Goal: Entertainment & Leisure: Consume media (video, audio)

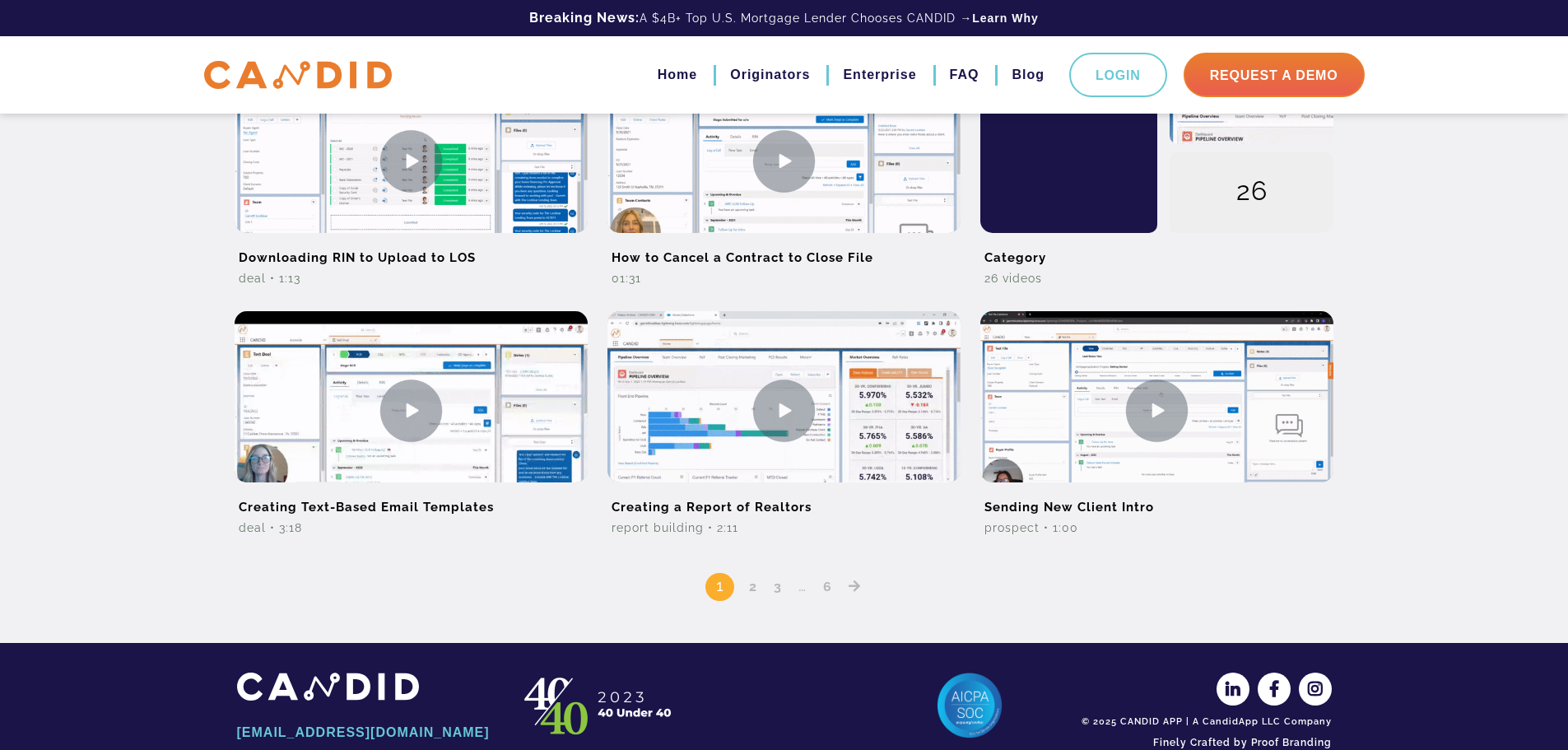
scroll to position [1298, 0]
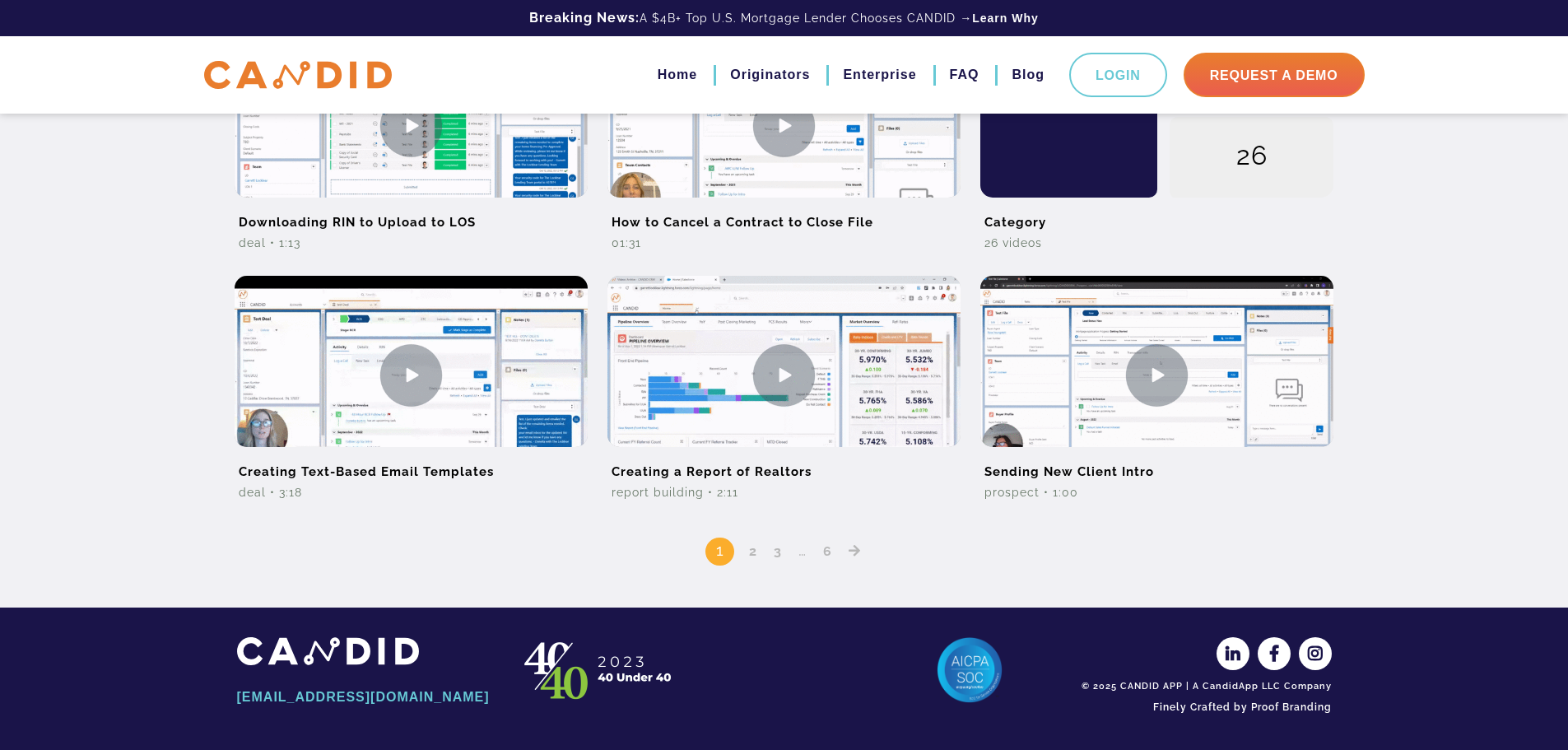
click at [779, 552] on link "3" at bounding box center [779, 552] width 20 height 16
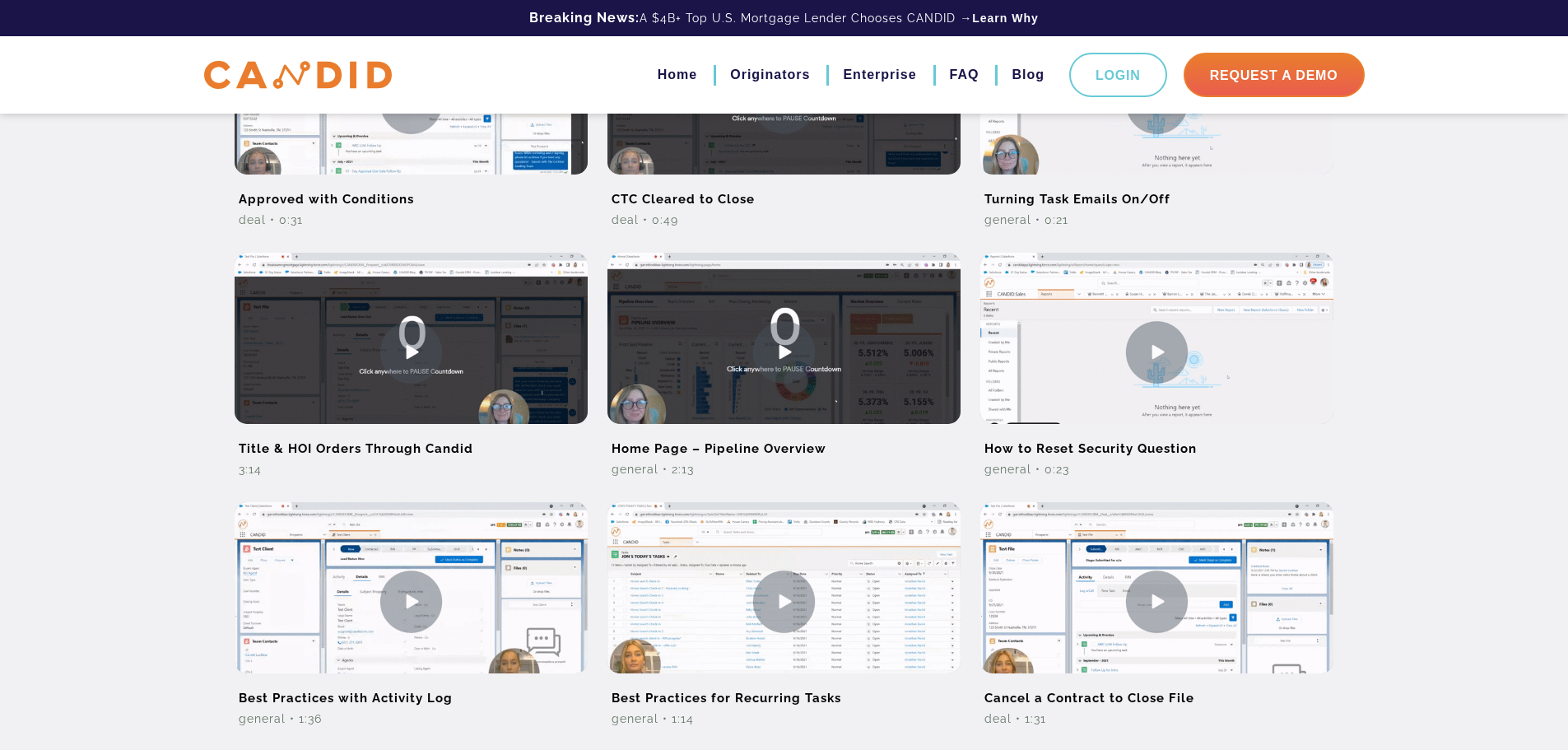
scroll to position [1048, 0]
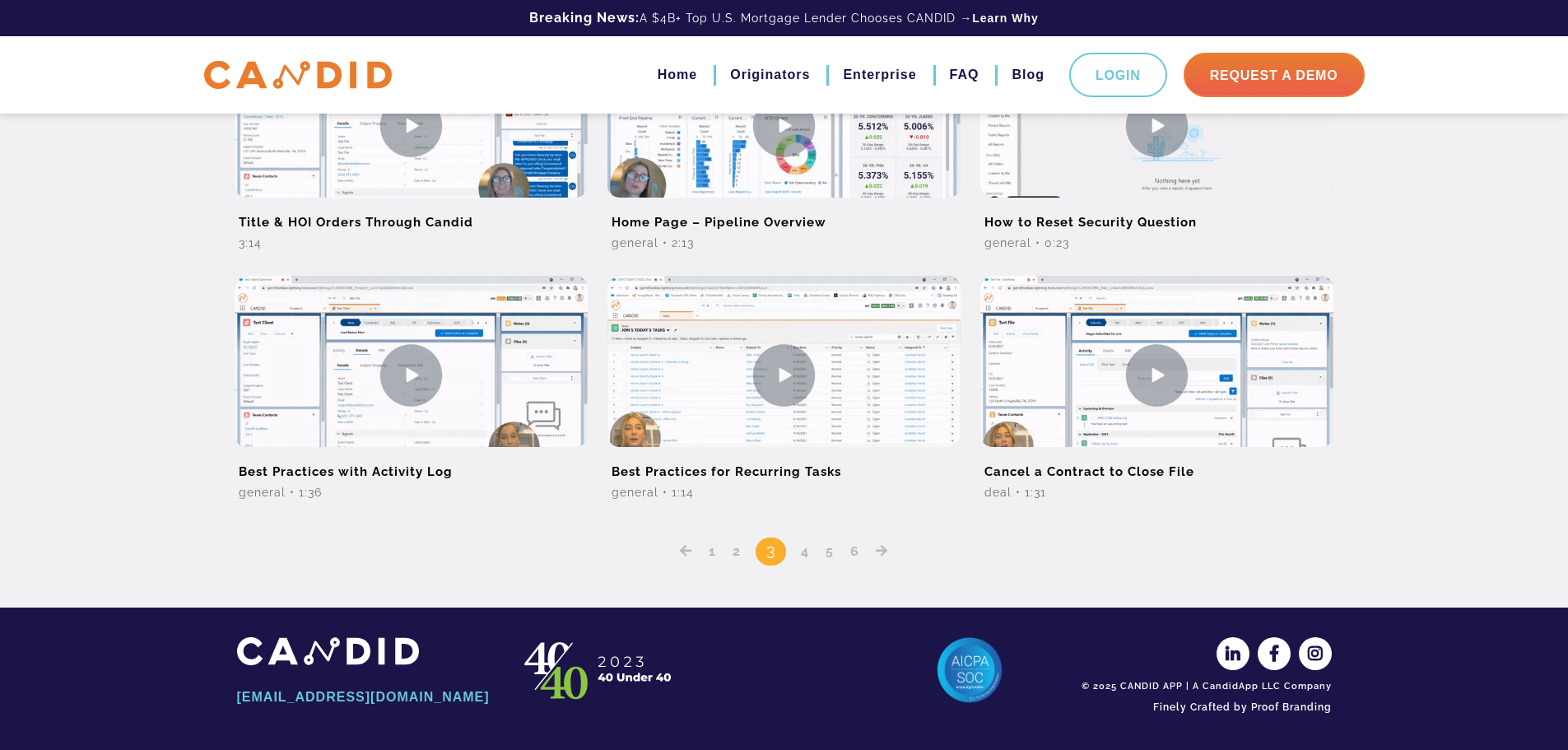
click at [712, 555] on link "1" at bounding box center [712, 552] width 19 height 16
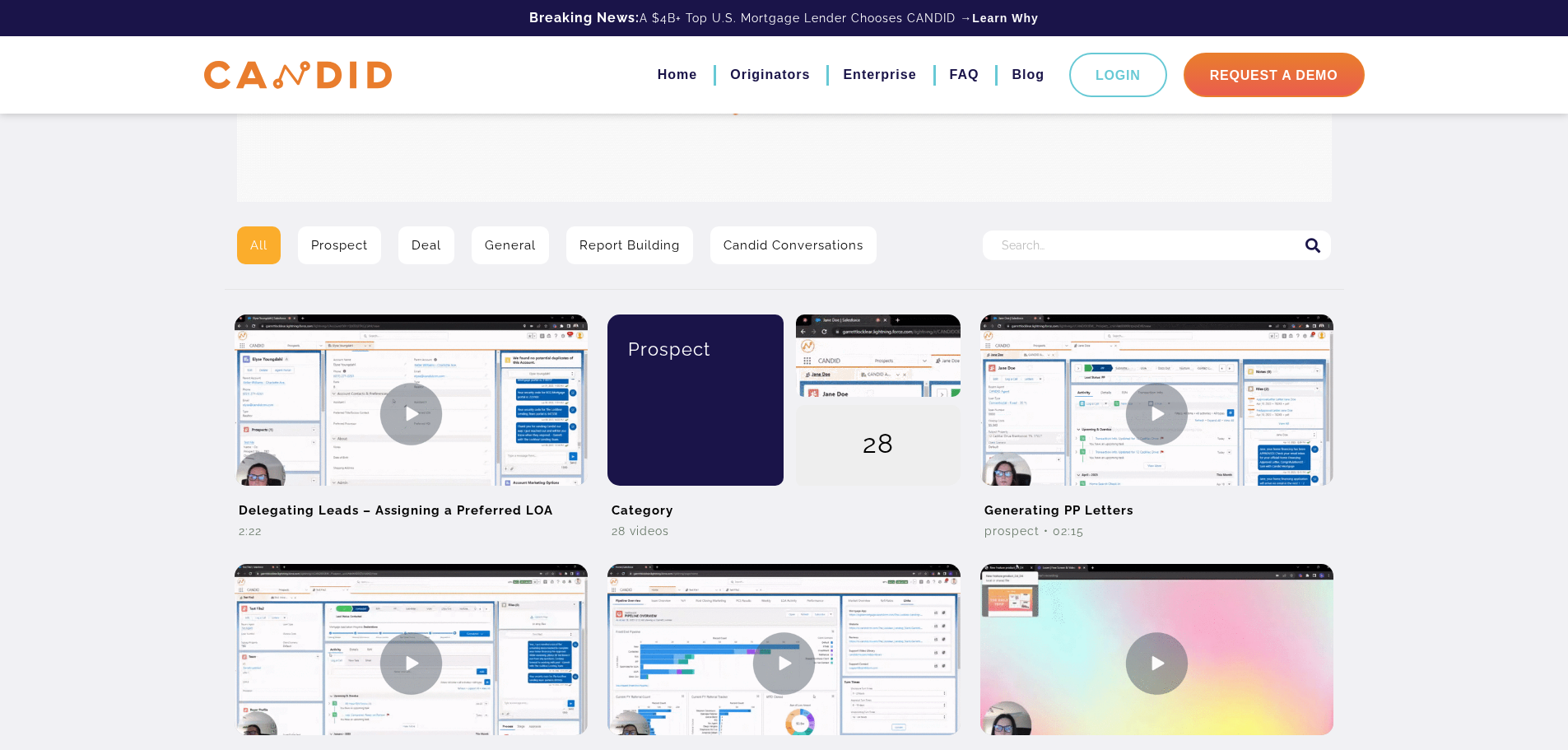
scroll to position [329, 0]
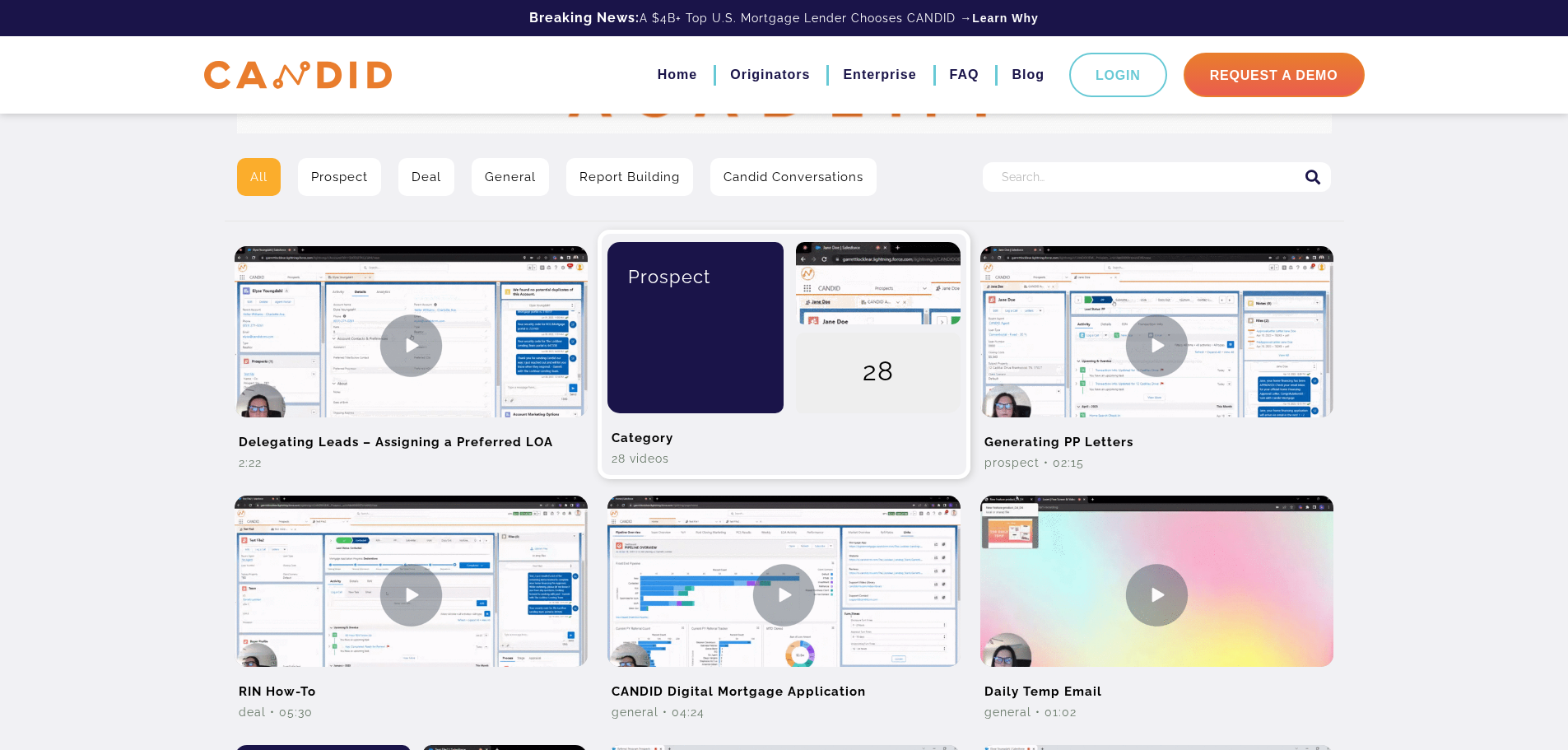
click at [647, 449] on h2 "Category" at bounding box center [784, 431] width 354 height 37
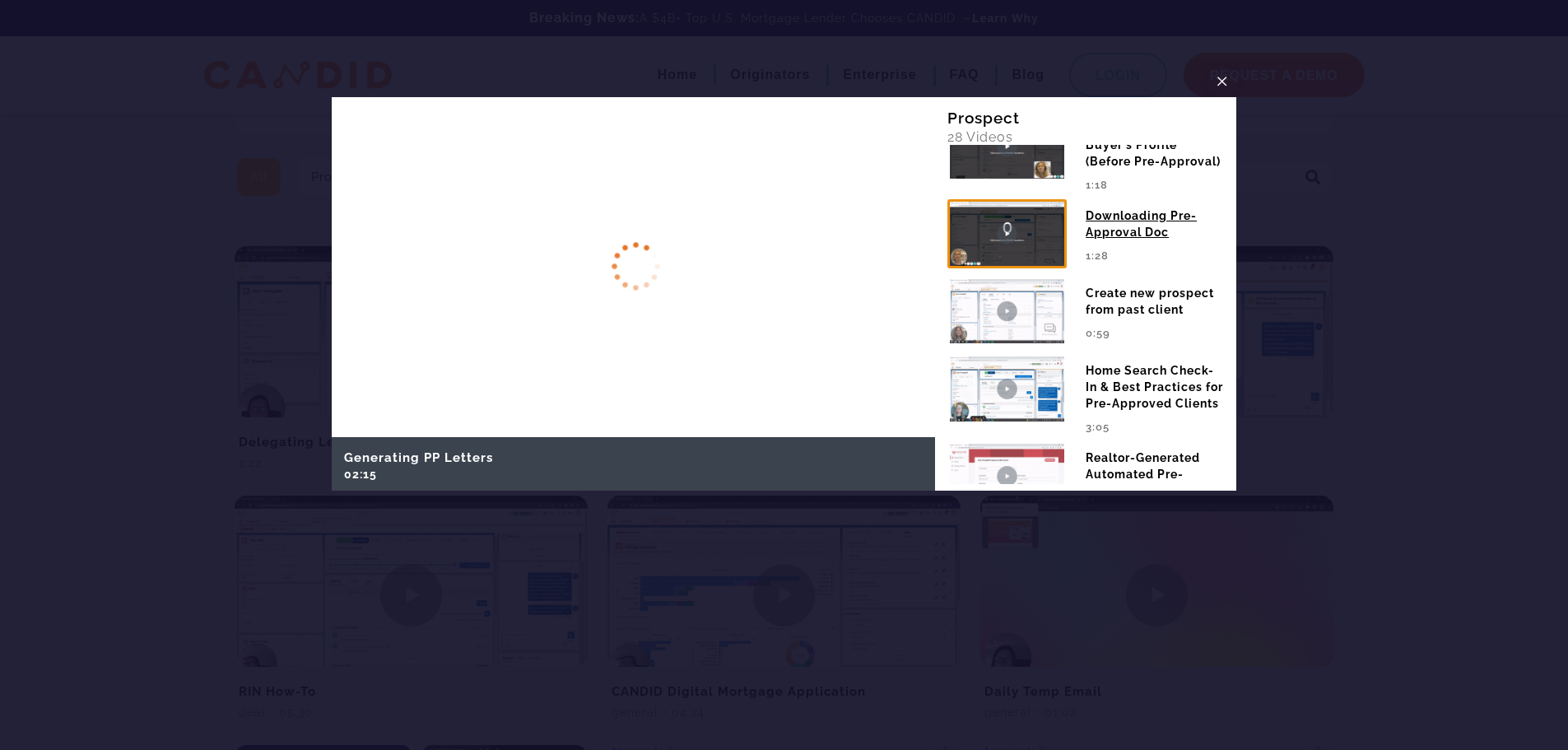
scroll to position [988, 0]
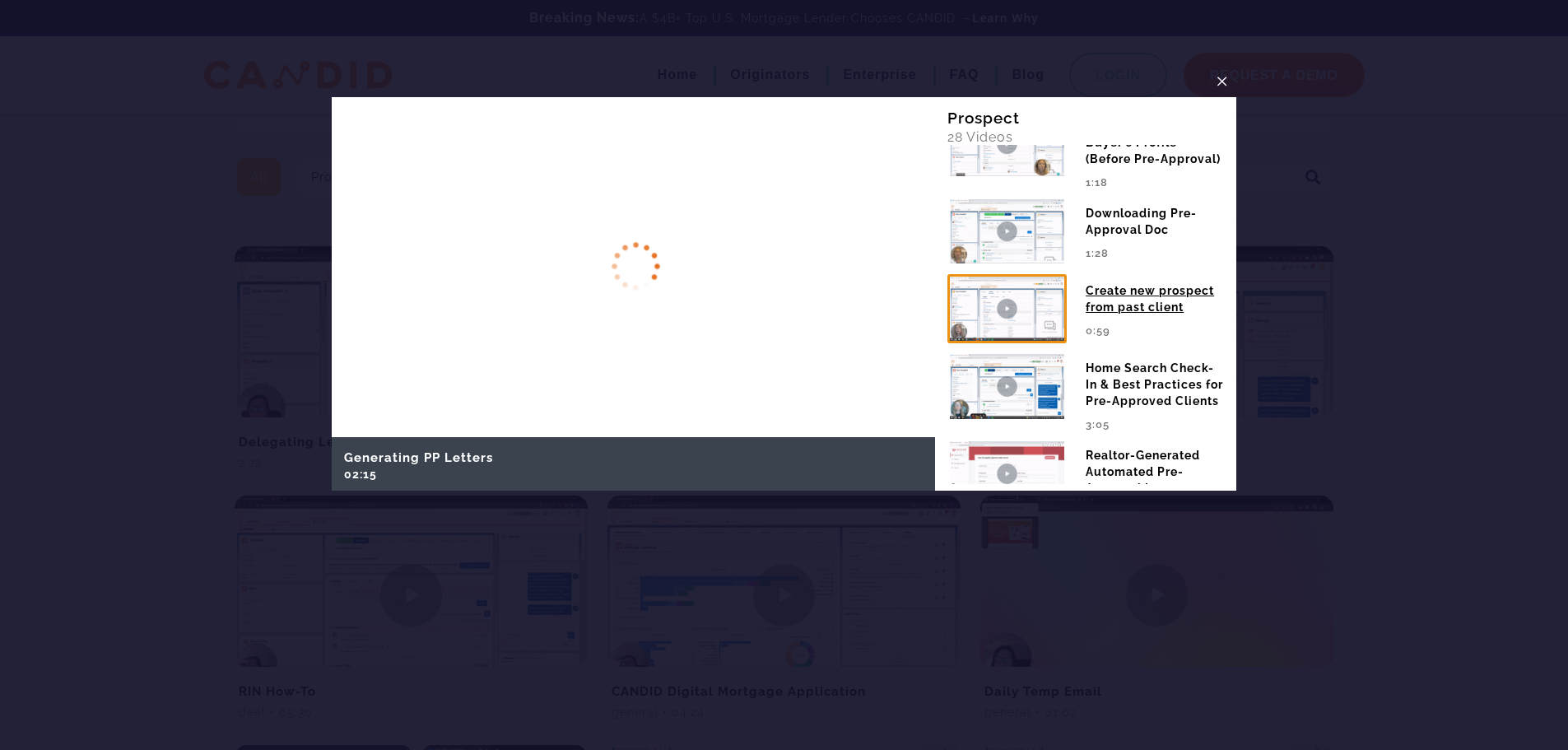
click at [1024, 344] on img at bounding box center [1007, 309] width 120 height 69
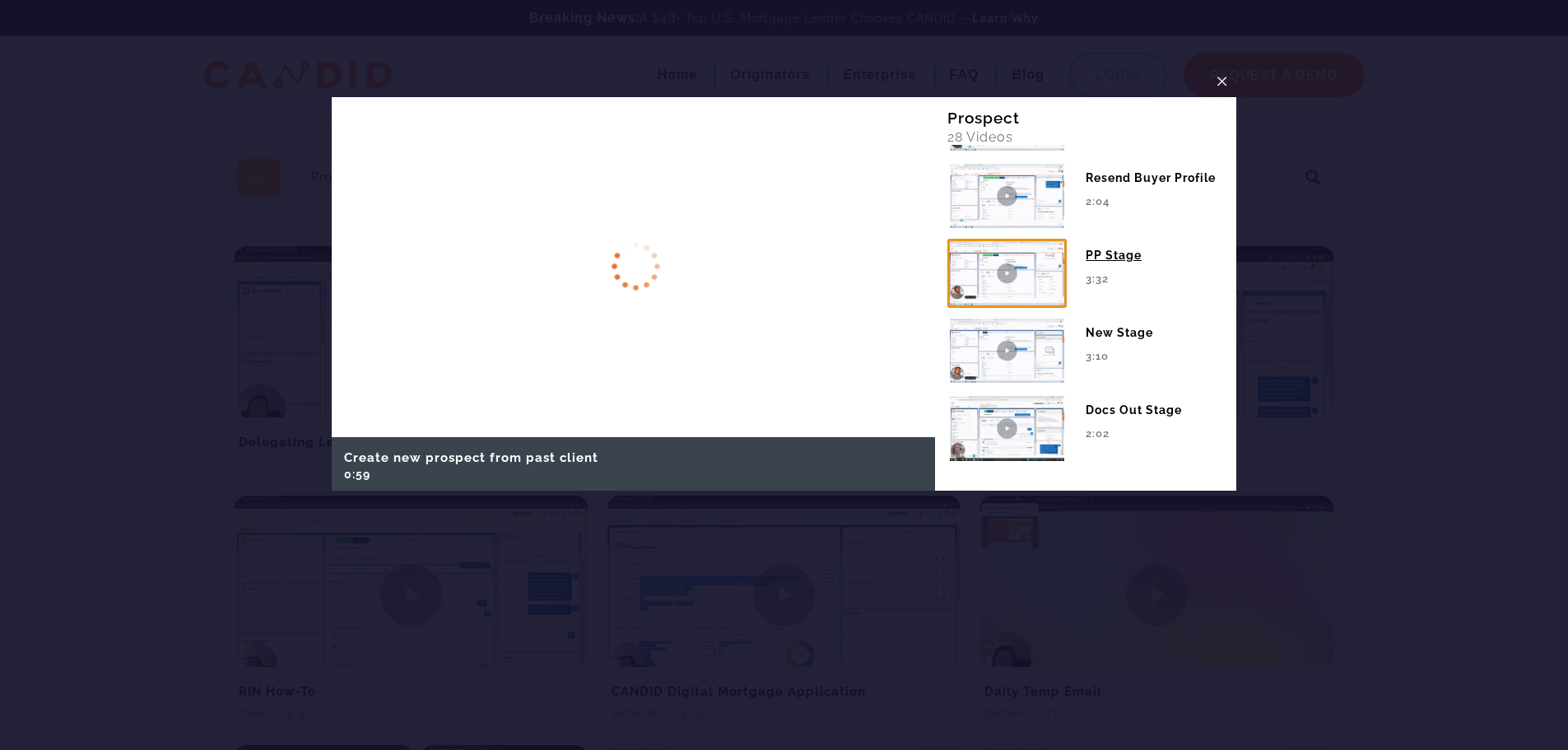
scroll to position [1939, 0]
click at [1226, 80] on span "×" at bounding box center [1222, 81] width 13 height 26
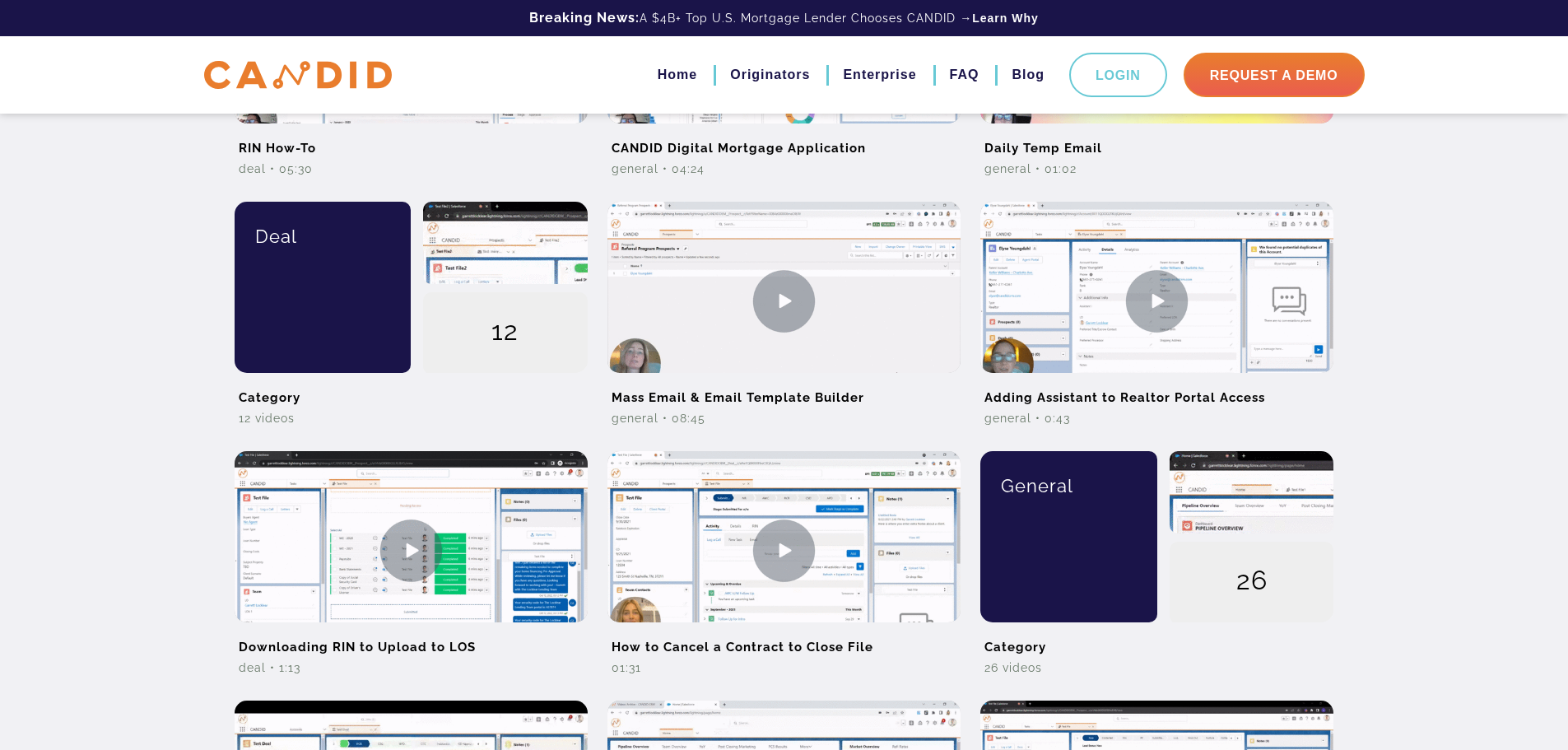
scroll to position [879, 0]
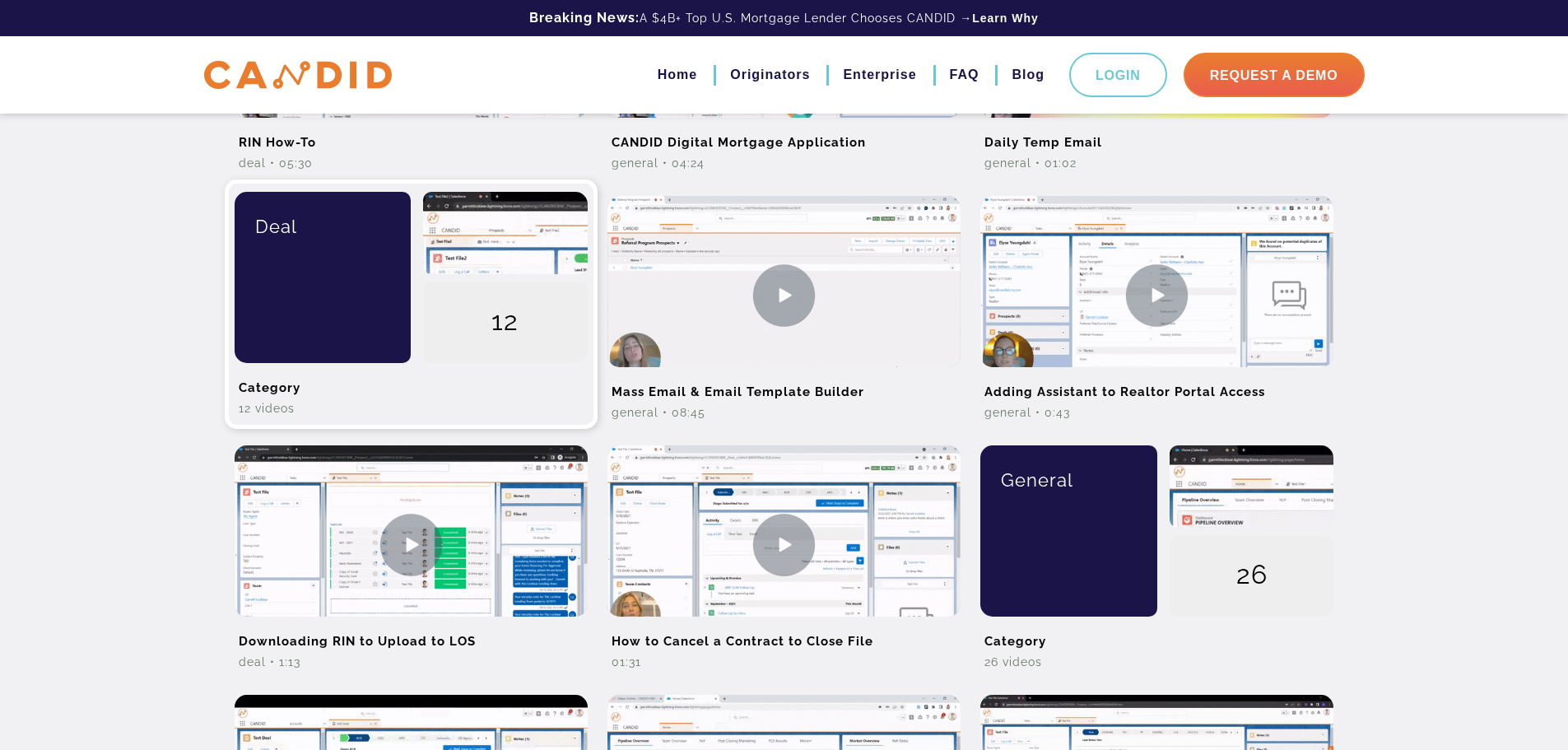
click at [320, 267] on div "Deal" at bounding box center [316, 277] width 189 height 171
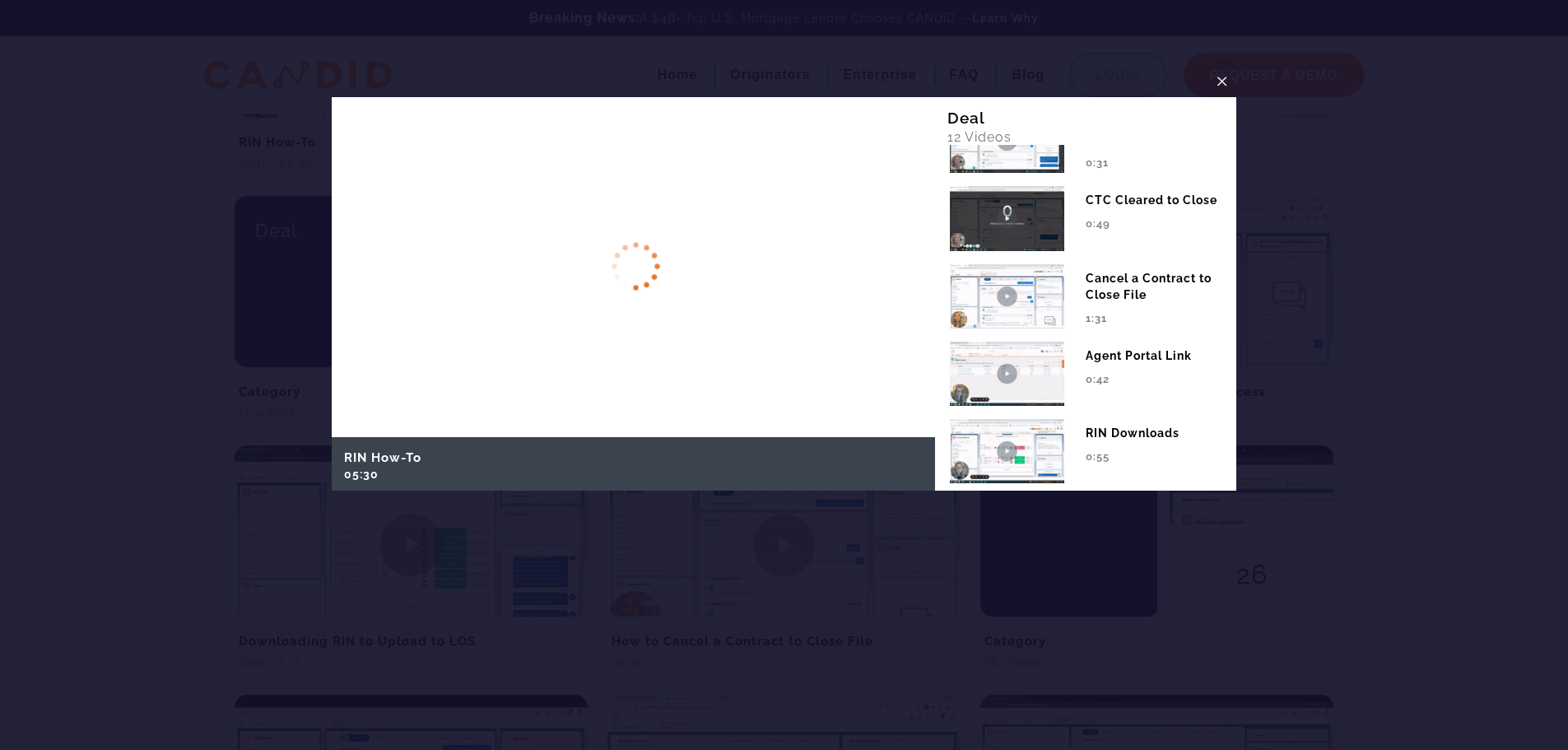
scroll to position [626, 0]
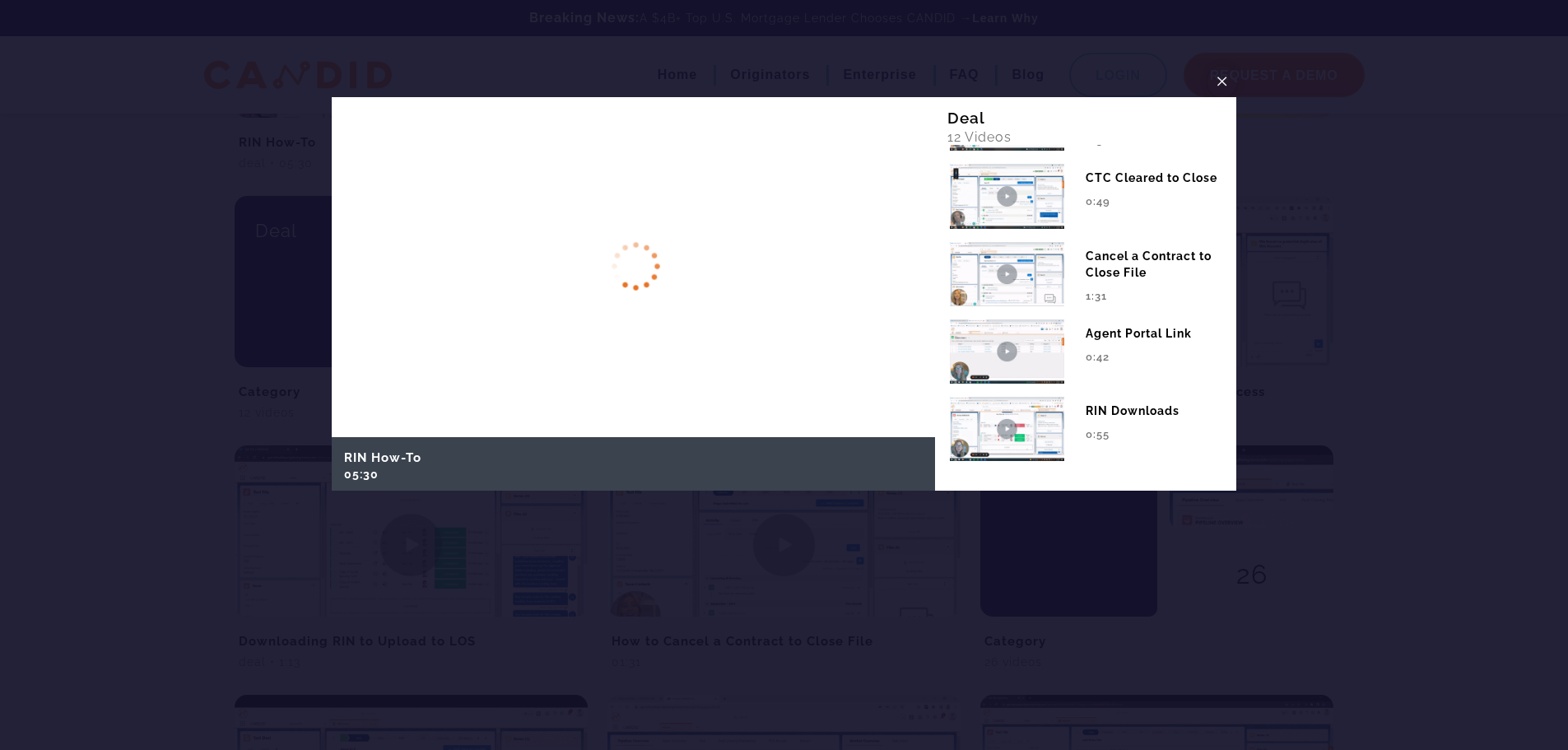
click at [1219, 81] on span "×" at bounding box center [1222, 81] width 13 height 26
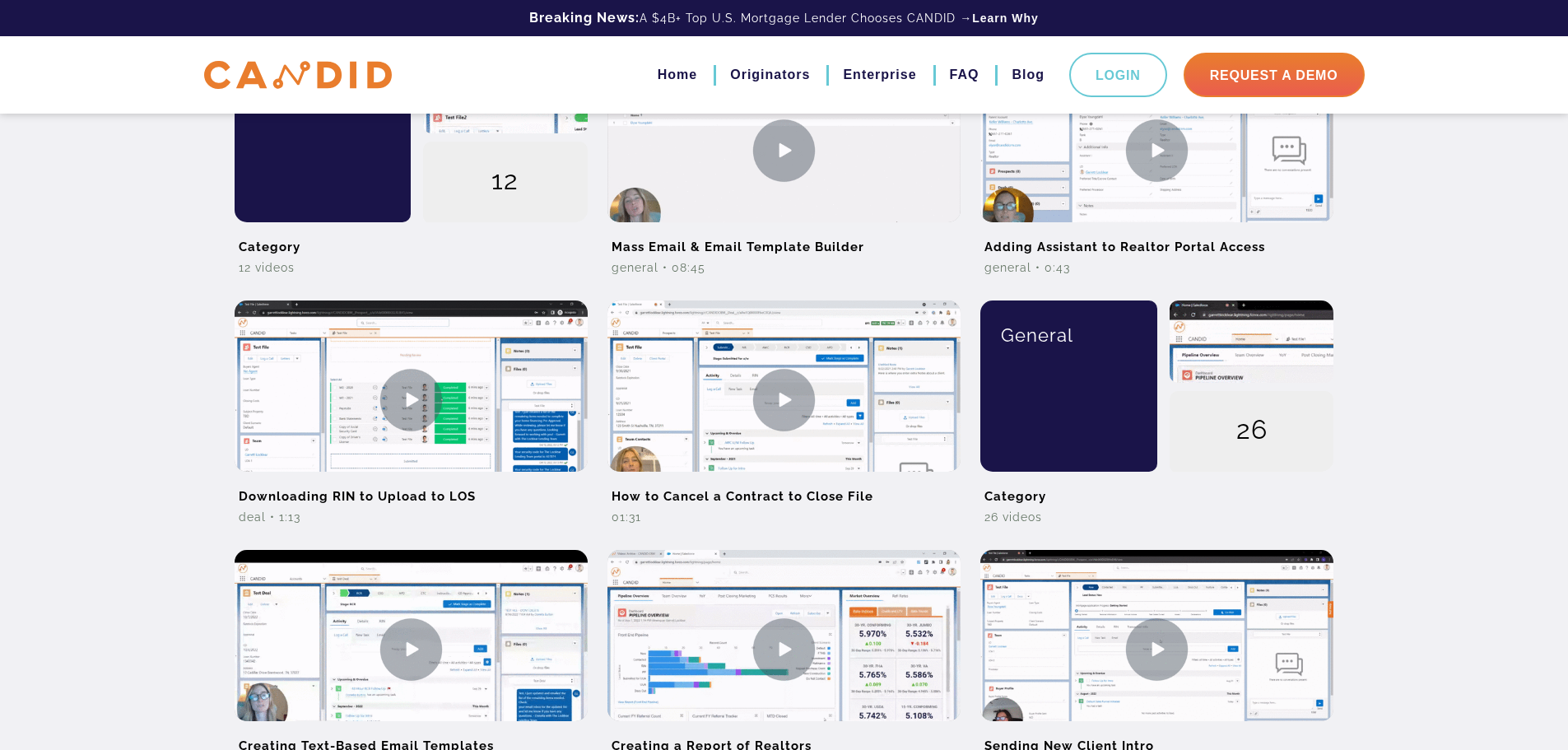
scroll to position [1043, 0]
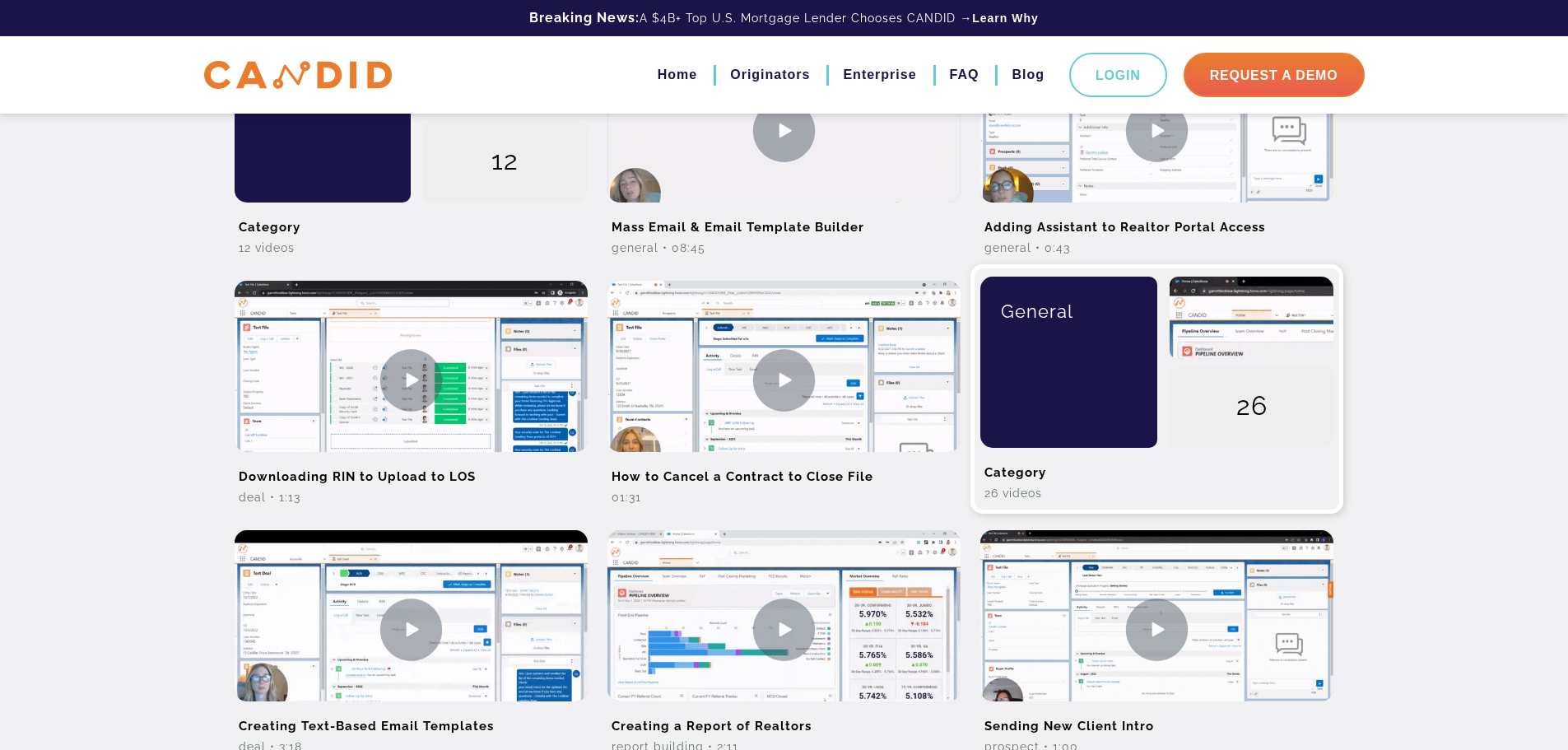
click at [1082, 343] on div "General" at bounding box center [1069, 311] width 153 height 69
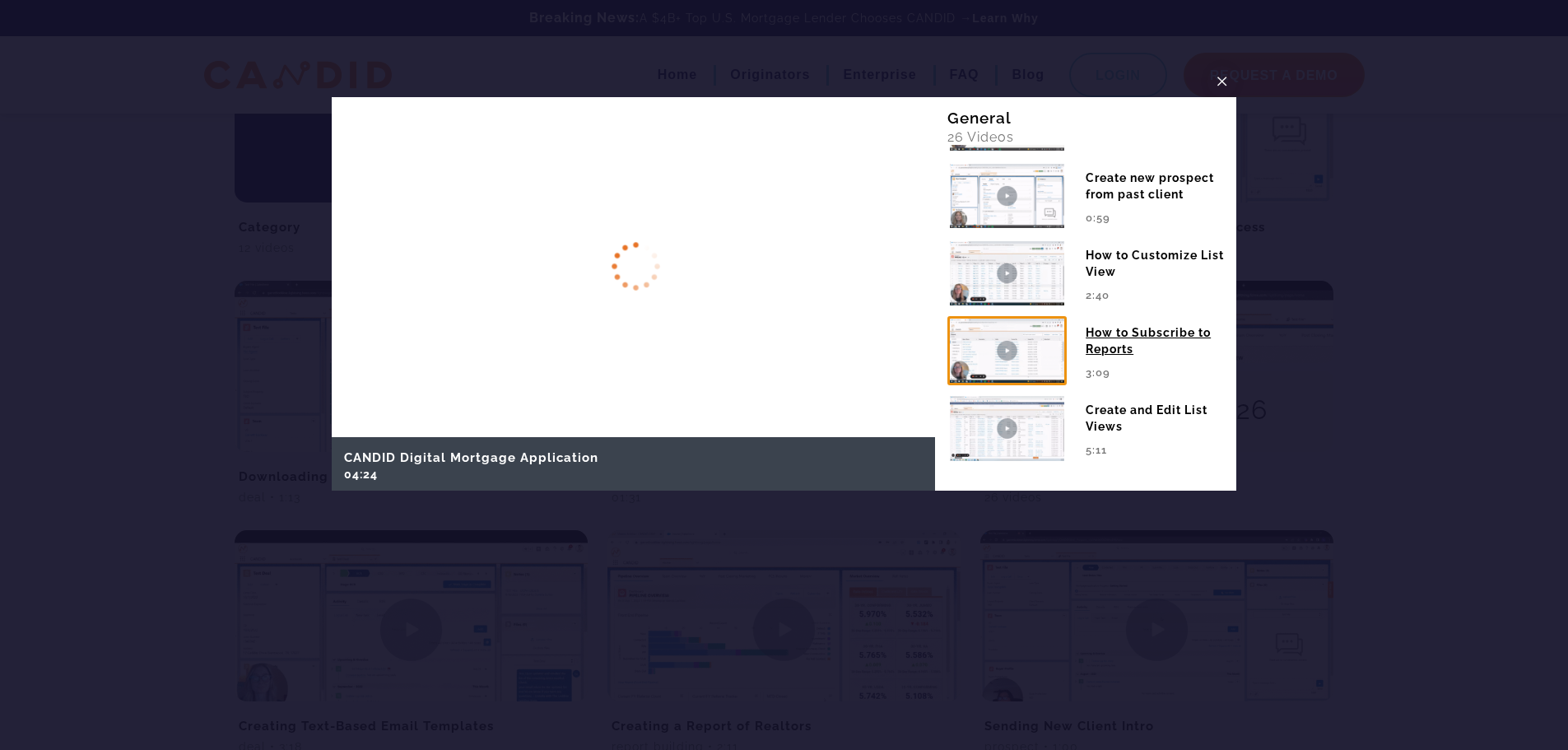
scroll to position [1729, 0]
click at [1222, 86] on span "×" at bounding box center [1222, 81] width 13 height 26
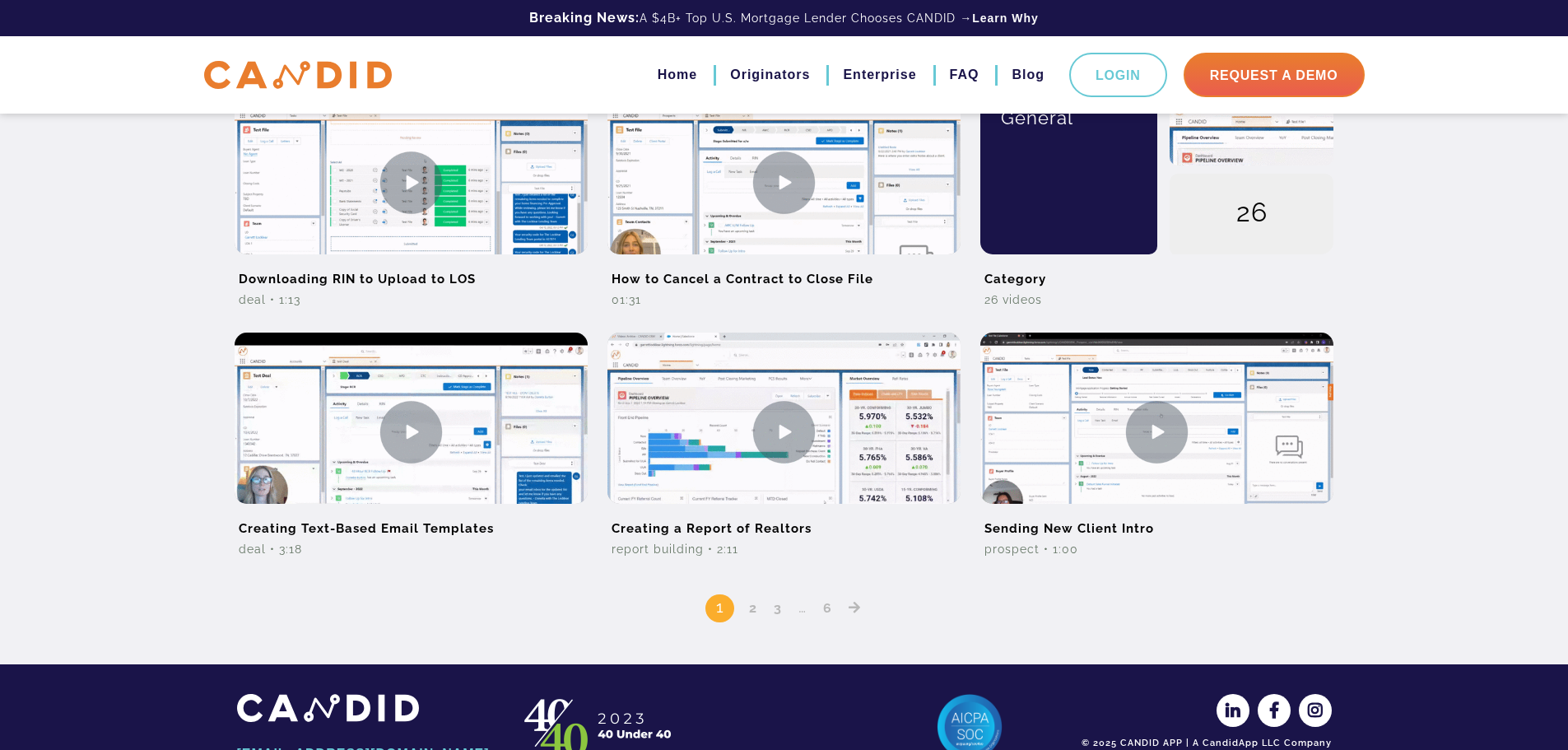
scroll to position [1262, 0]
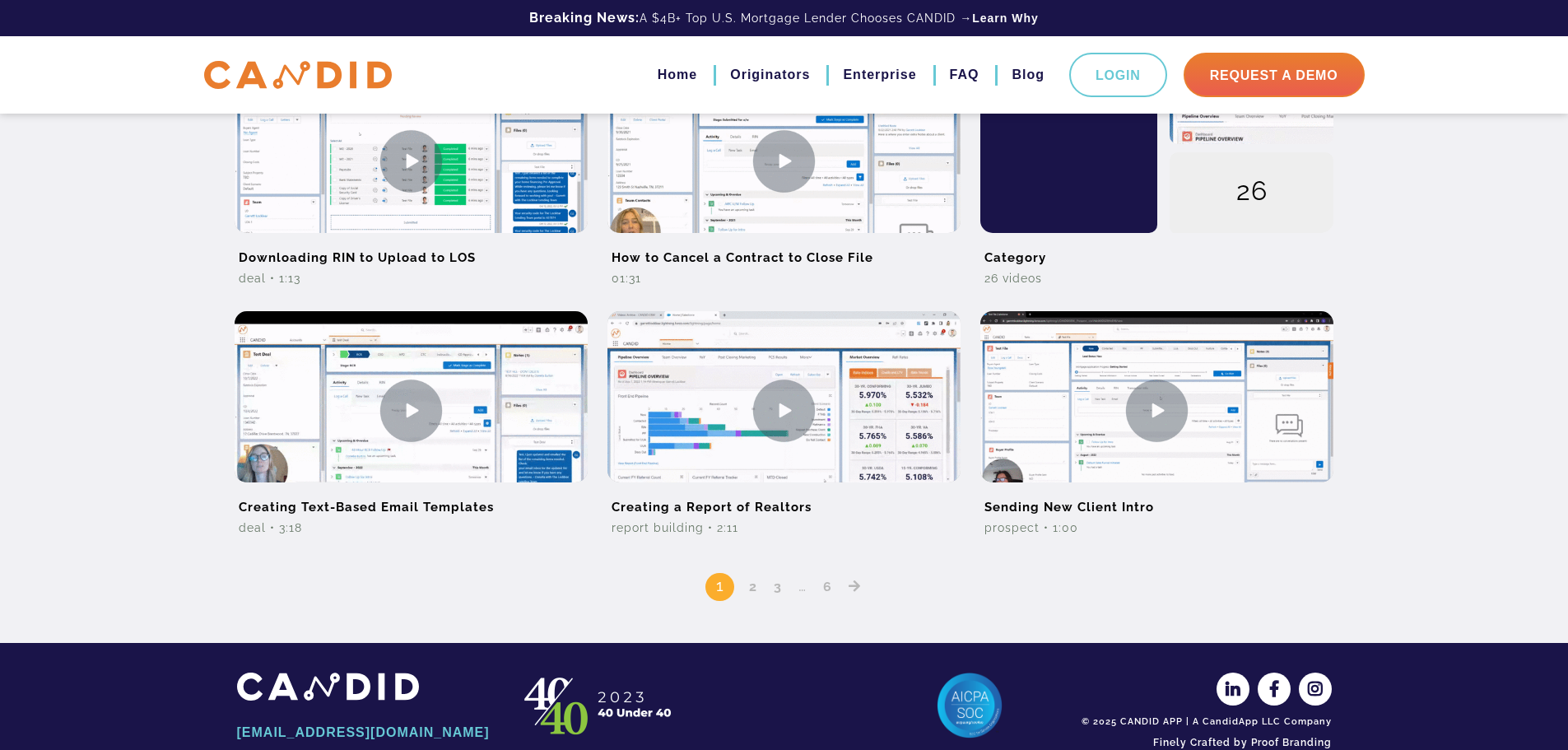
click at [757, 587] on link "2" at bounding box center [754, 587] width 20 height 16
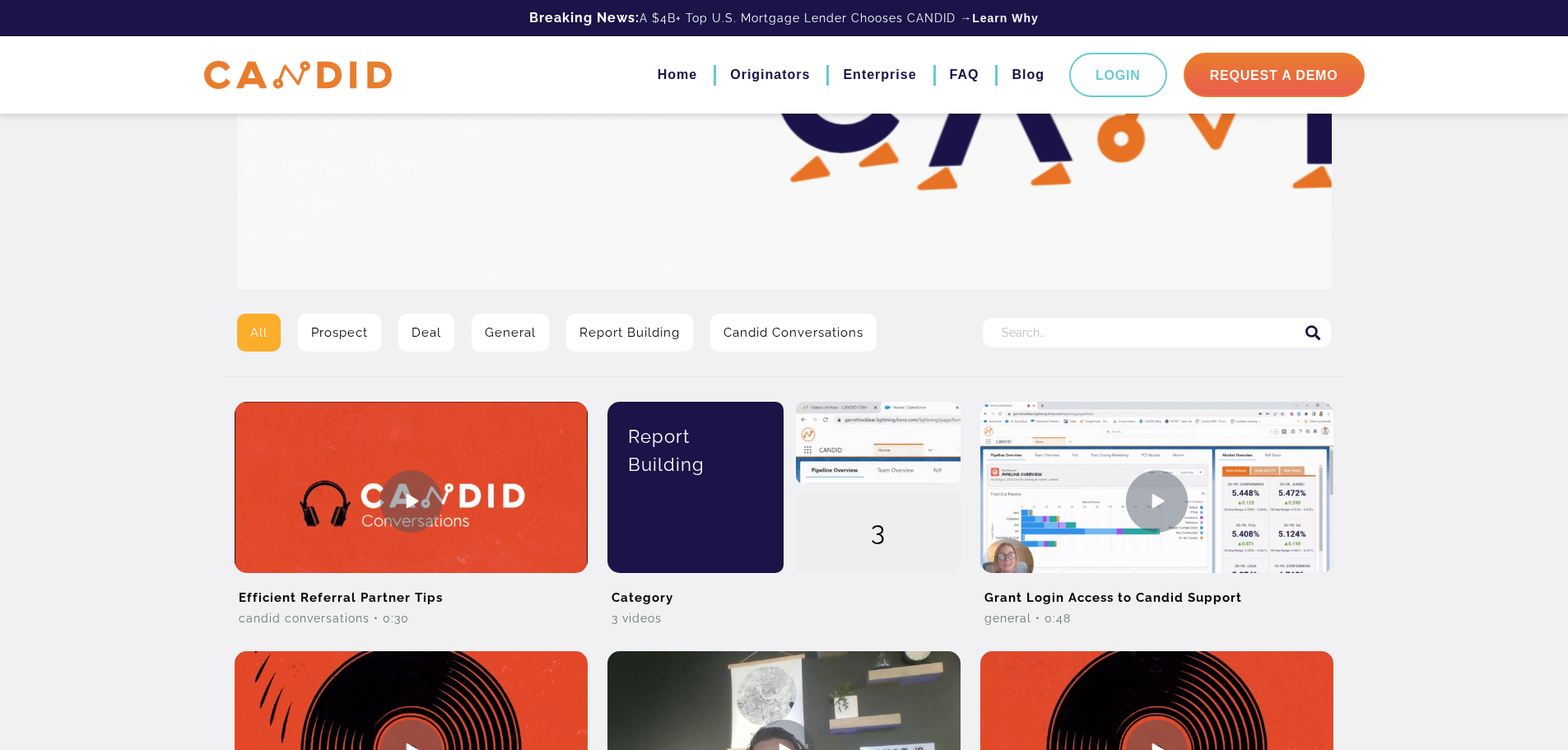
scroll to position [384, 0]
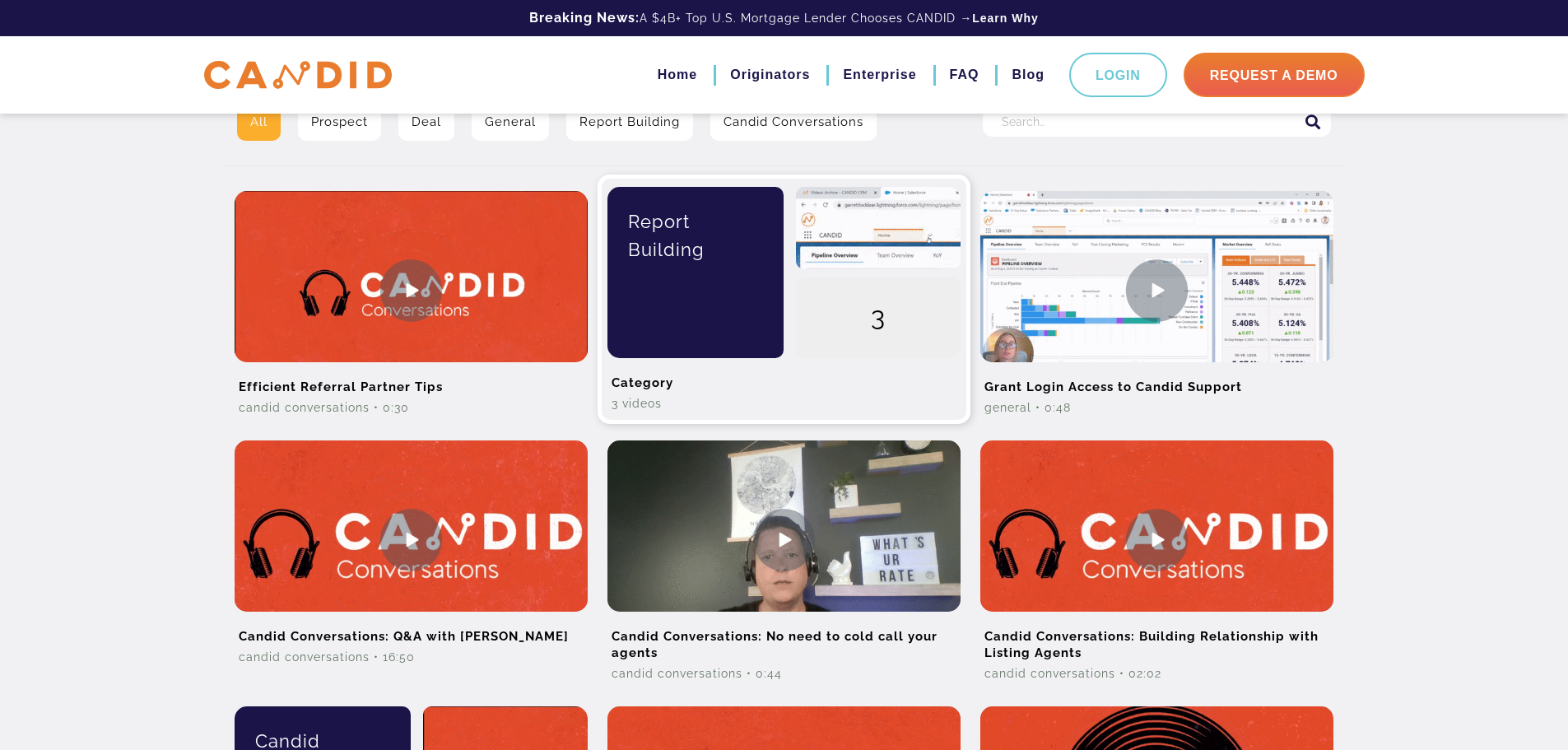
click at [744, 282] on div "Report Building" at bounding box center [696, 236] width 153 height 97
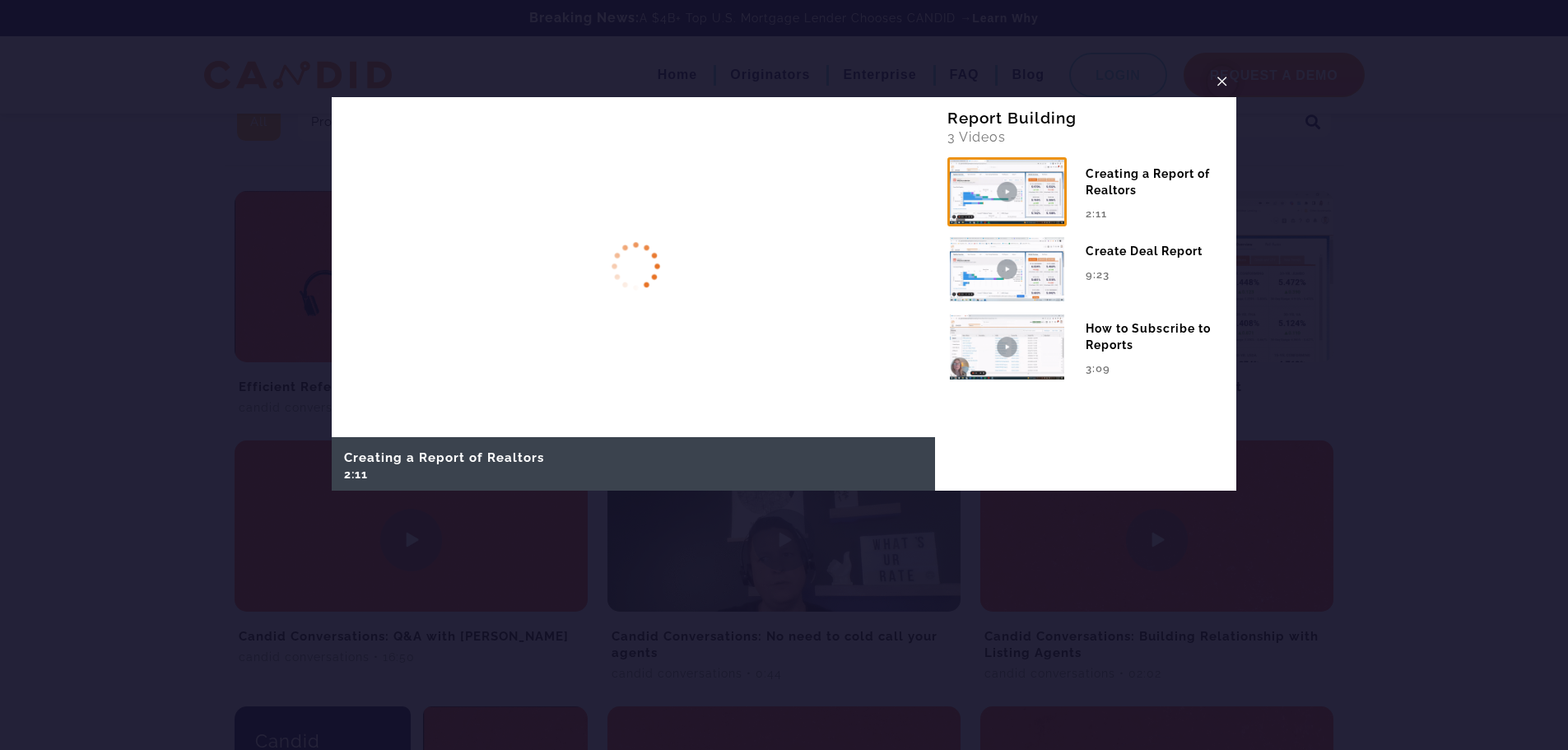
click at [1227, 84] on span "×" at bounding box center [1222, 81] width 13 height 26
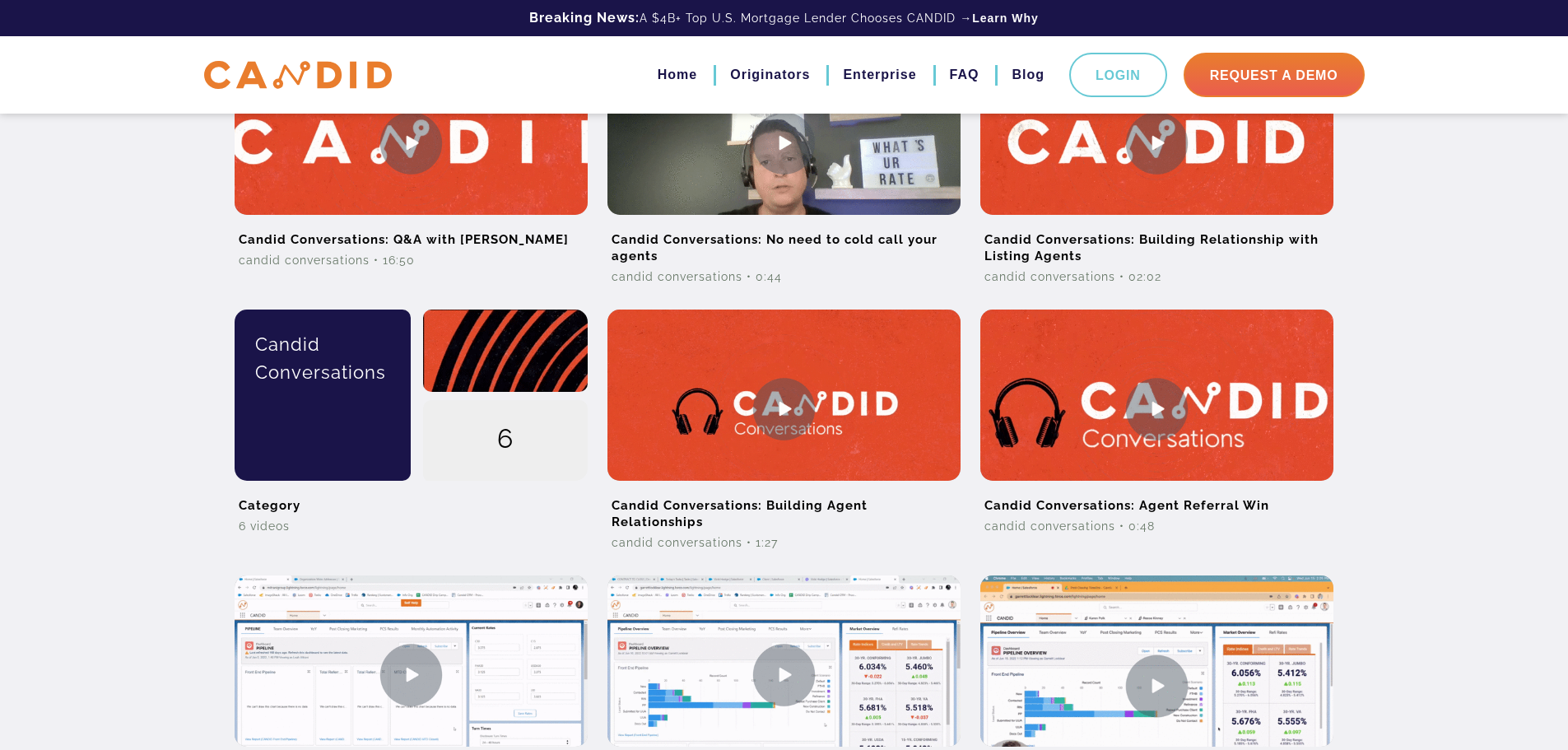
scroll to position [823, 0]
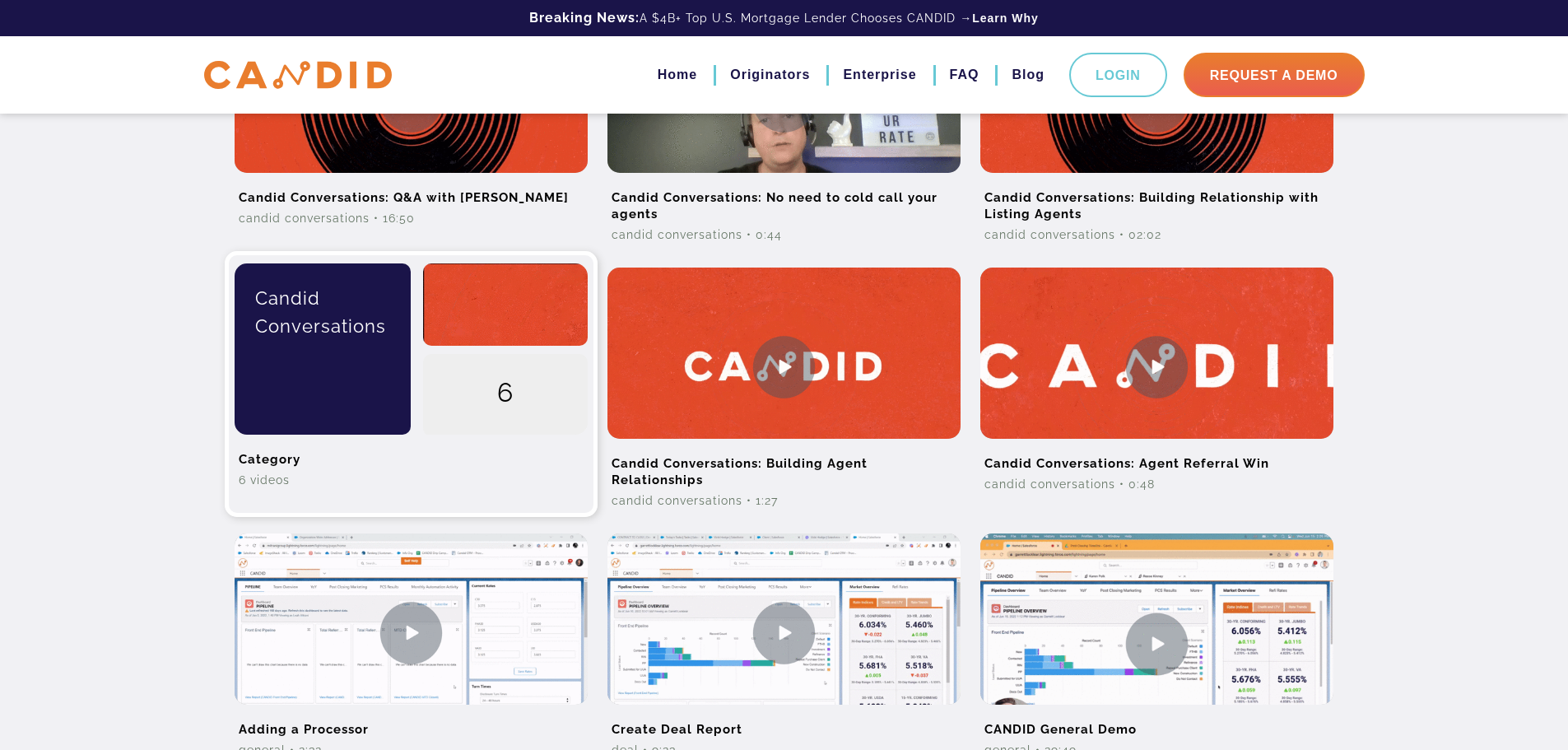
click at [317, 334] on div "Candid Conversations" at bounding box center [323, 312] width 153 height 97
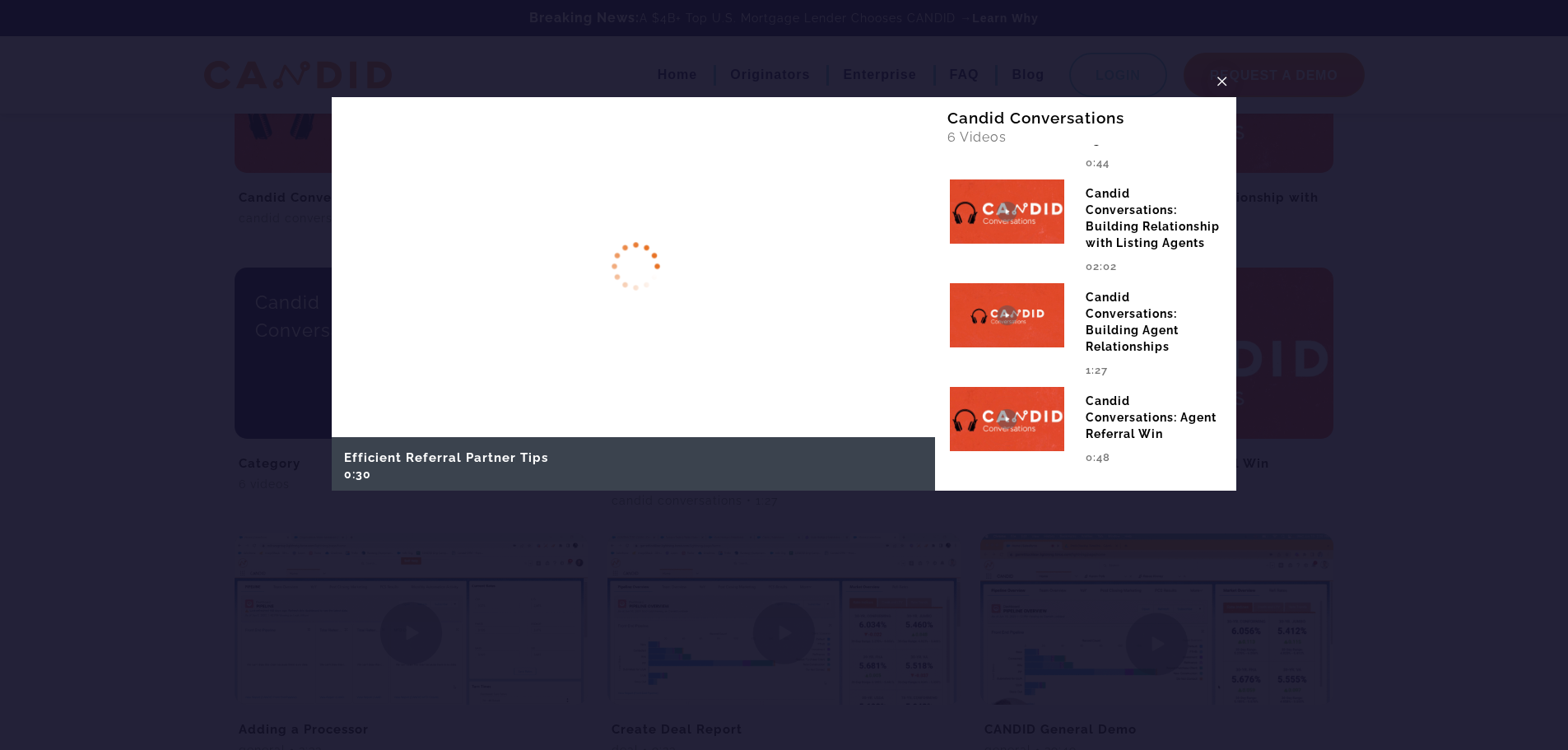
scroll to position [281, 0]
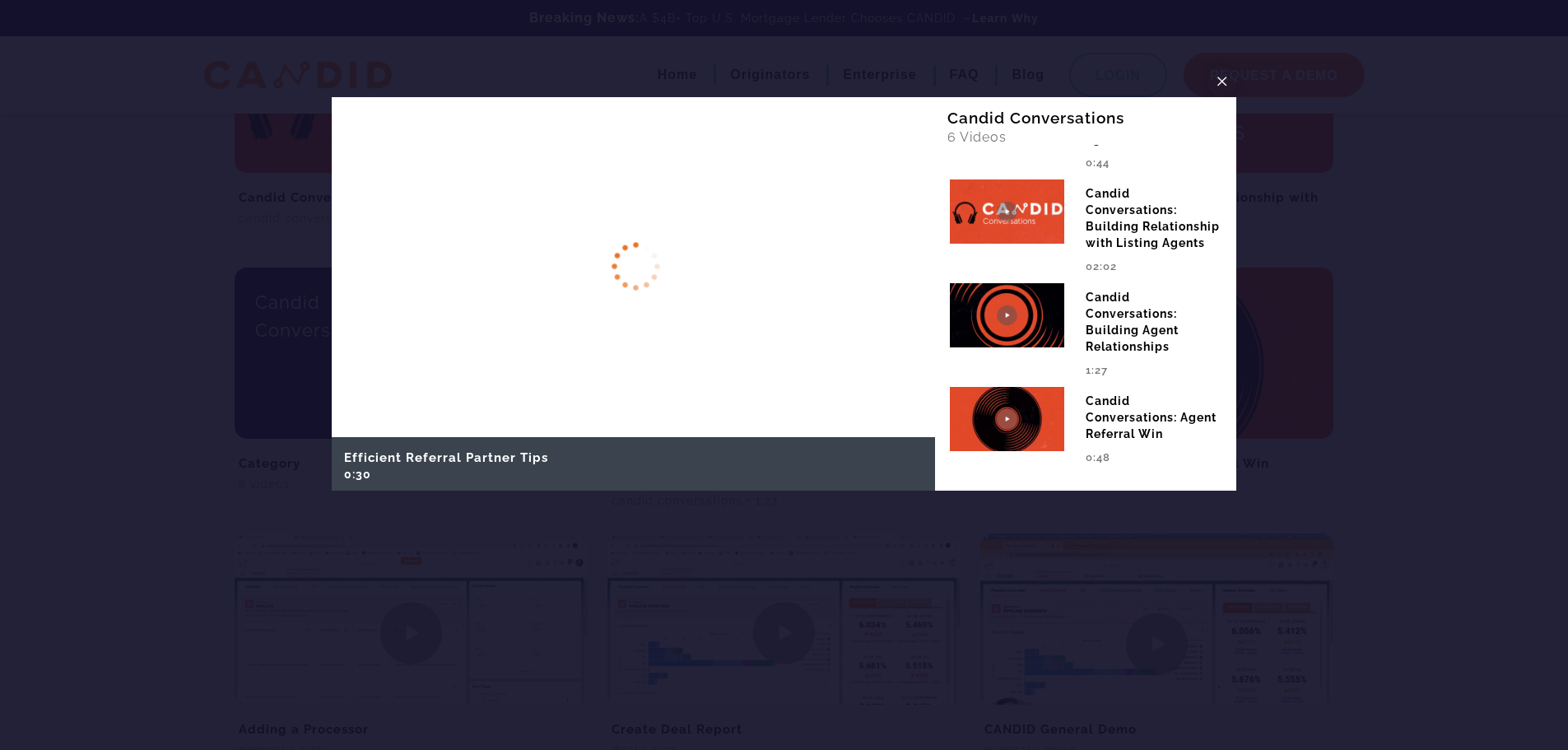
click at [1218, 84] on span "×" at bounding box center [1222, 81] width 13 height 26
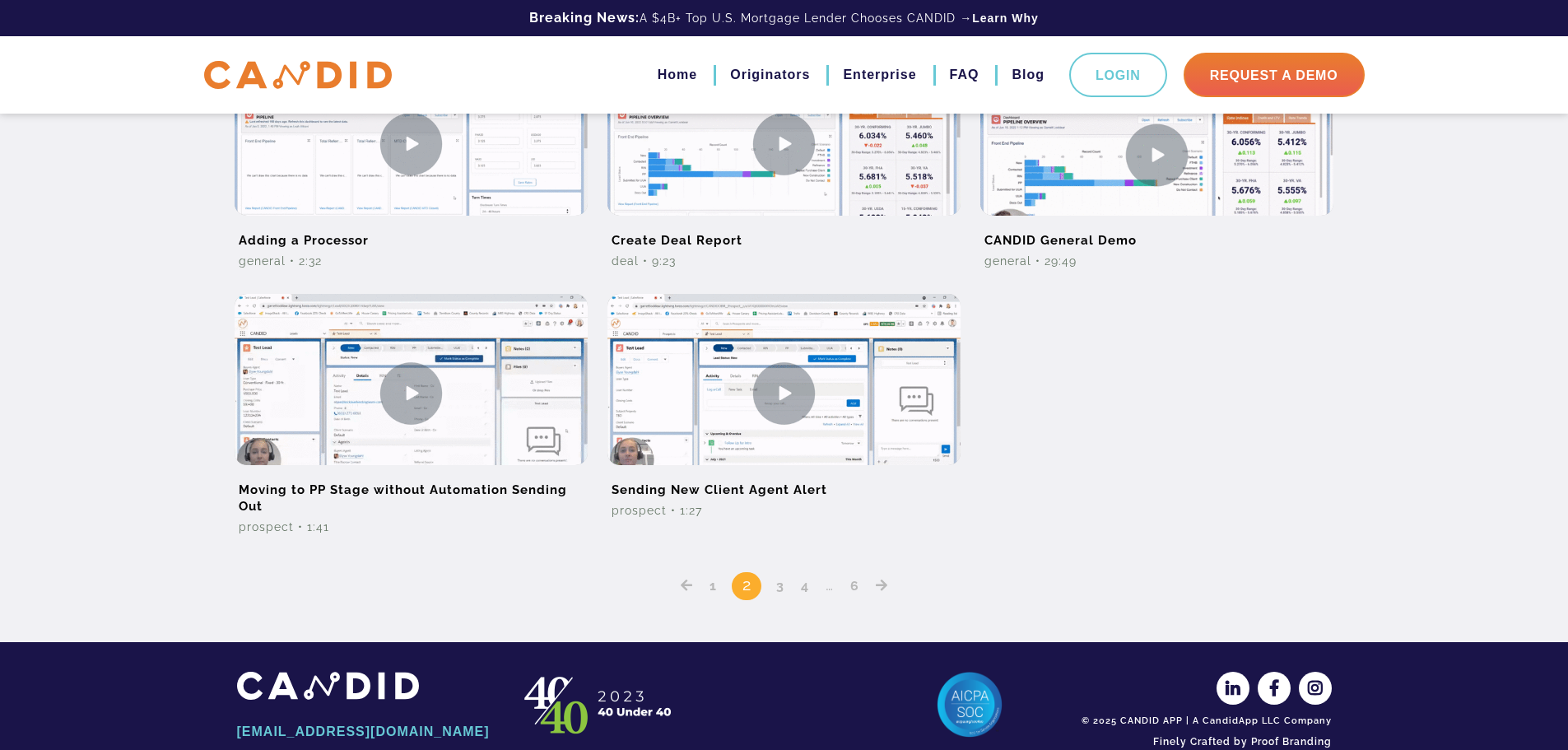
scroll to position [1318, 0]
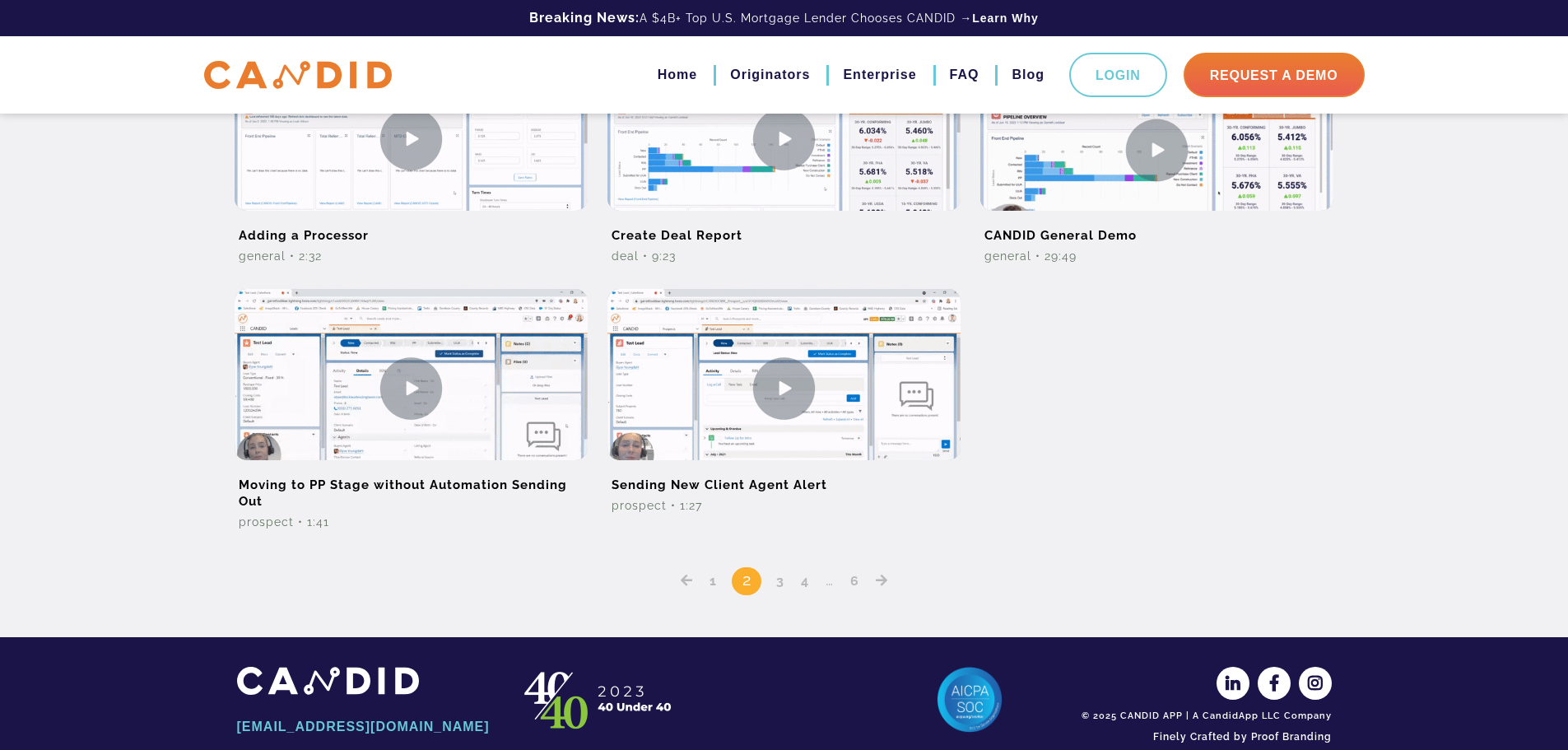
click at [782, 588] on link "3" at bounding box center [781, 582] width 20 height 16
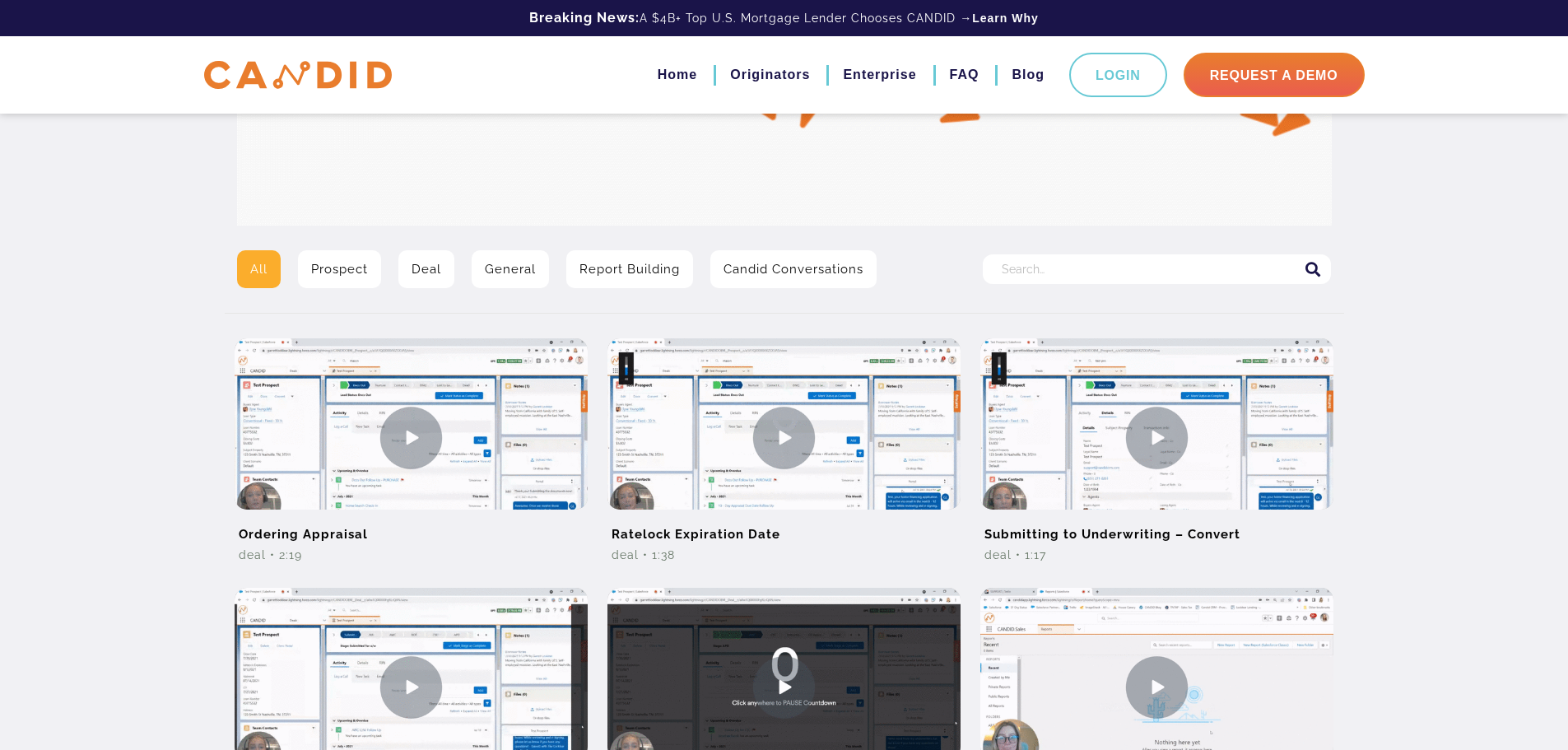
scroll to position [274, 0]
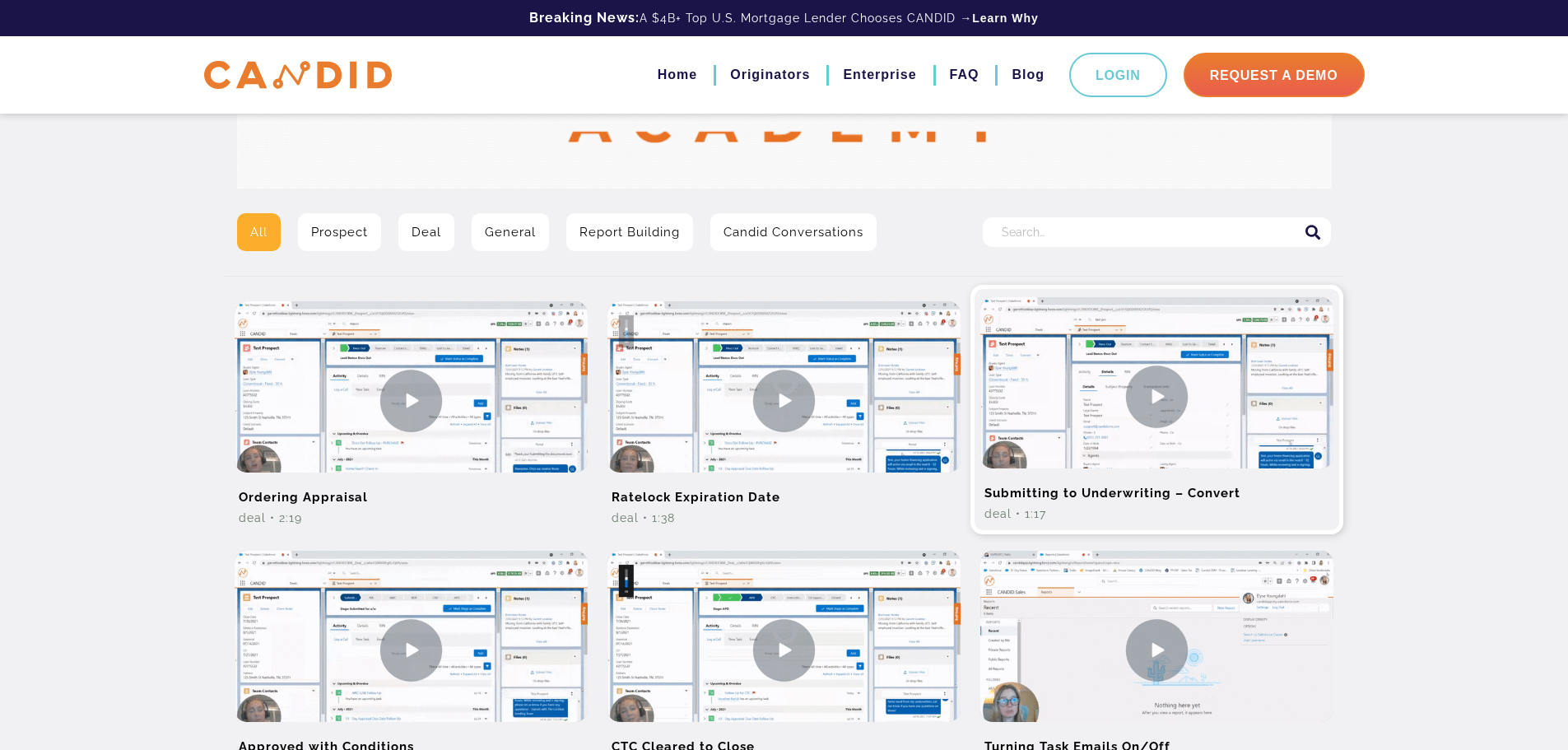
click at [1166, 407] on img at bounding box center [1157, 396] width 354 height 198
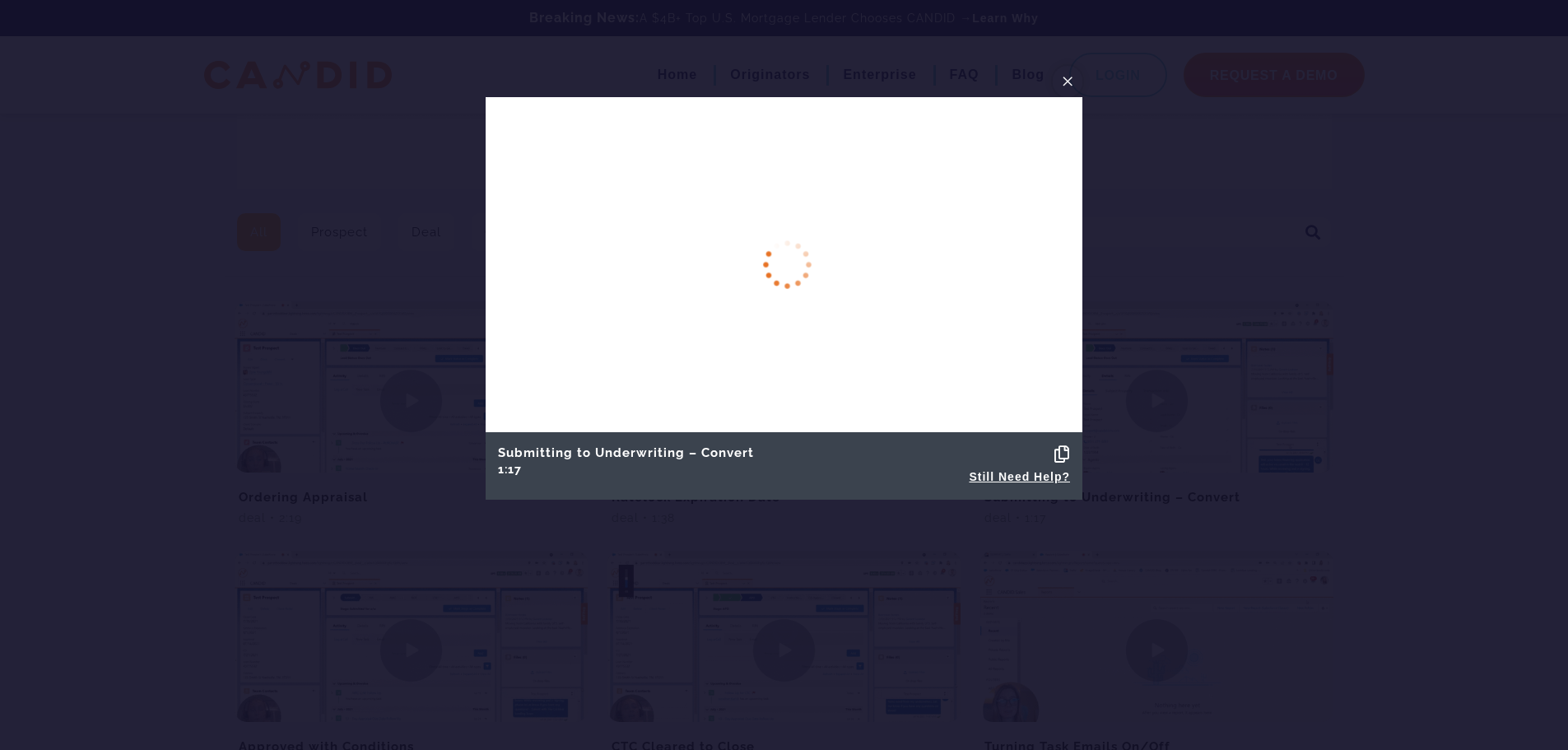
click at [1067, 84] on span "×" at bounding box center [1067, 81] width 13 height 26
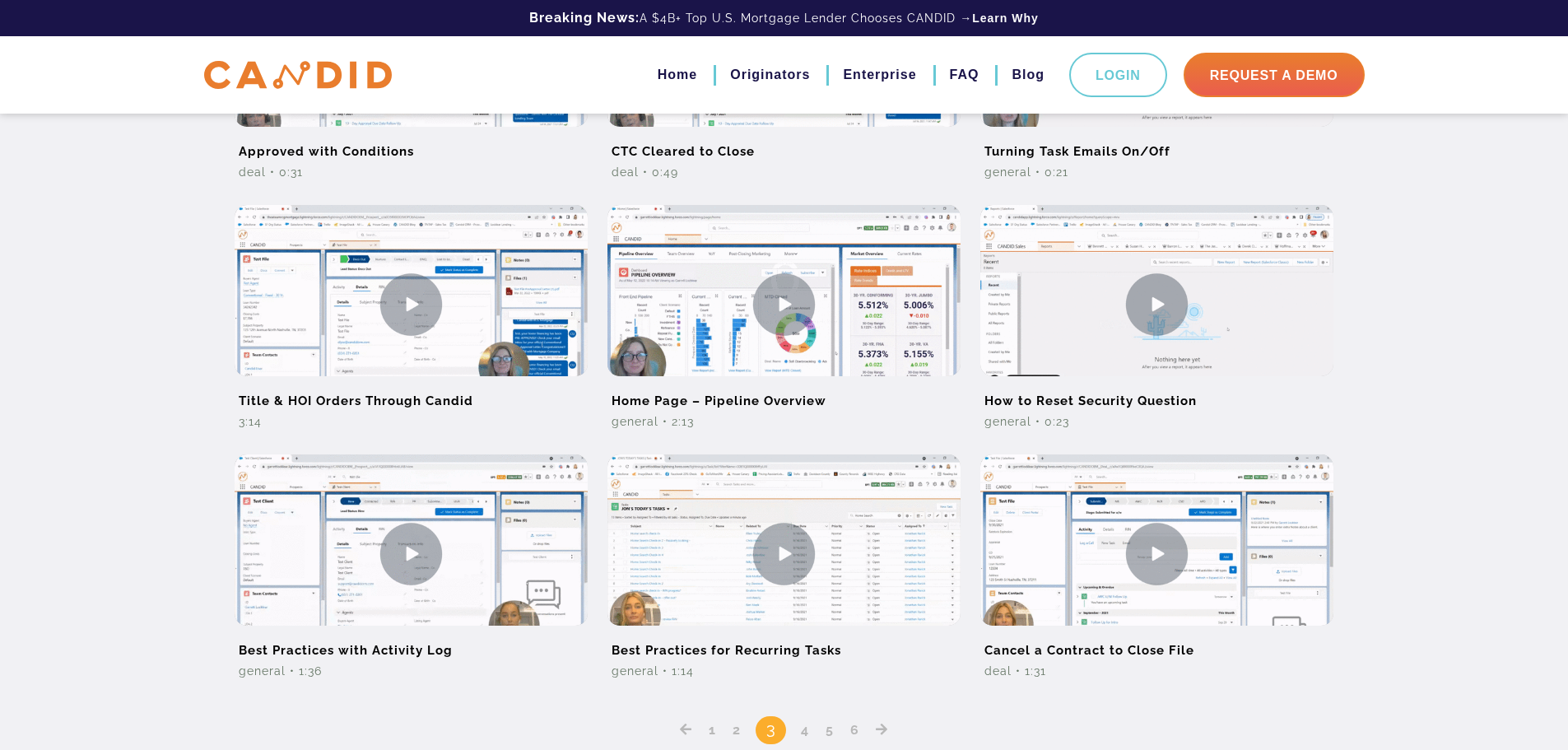
scroll to position [988, 0]
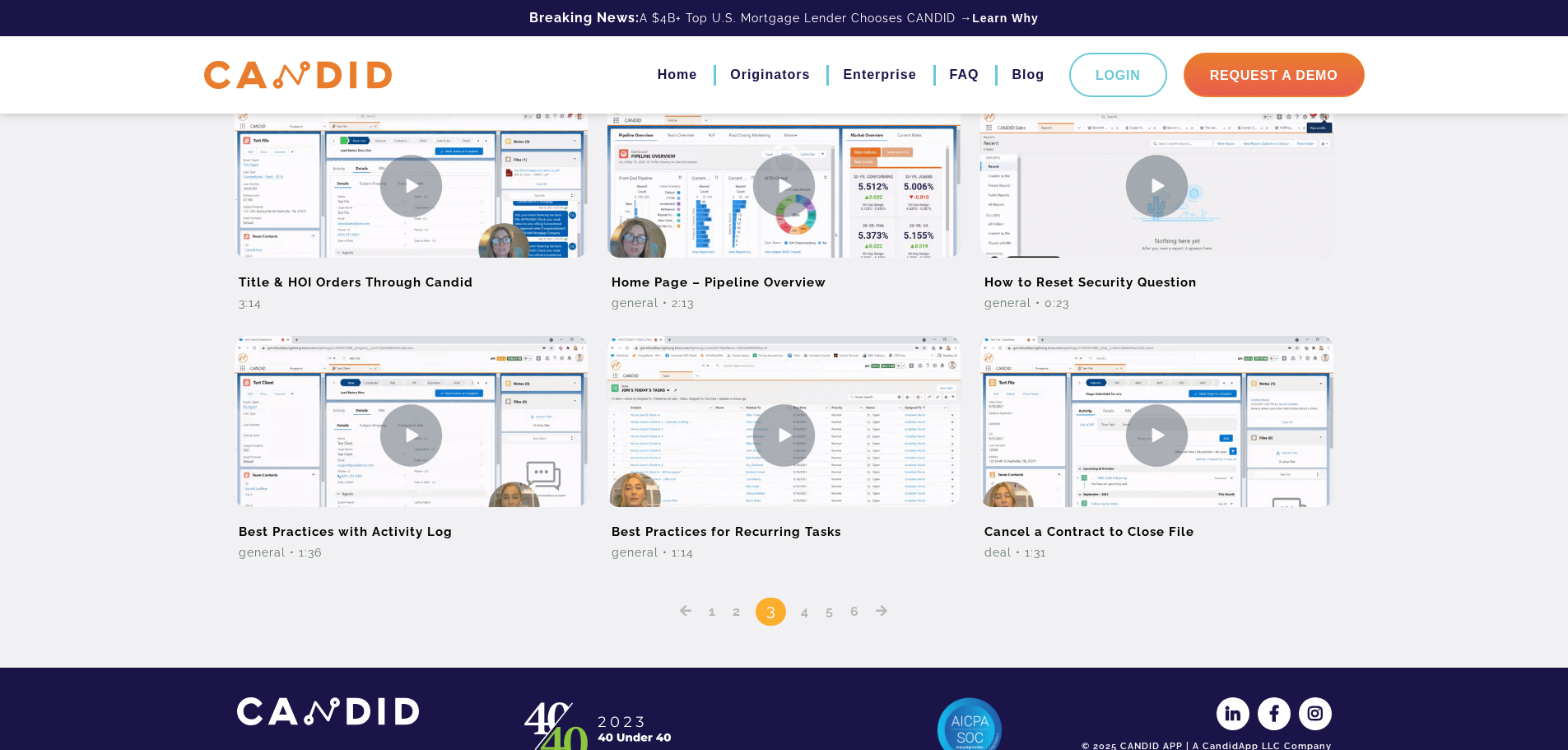
click at [807, 617] on link "4" at bounding box center [805, 611] width 20 height 16
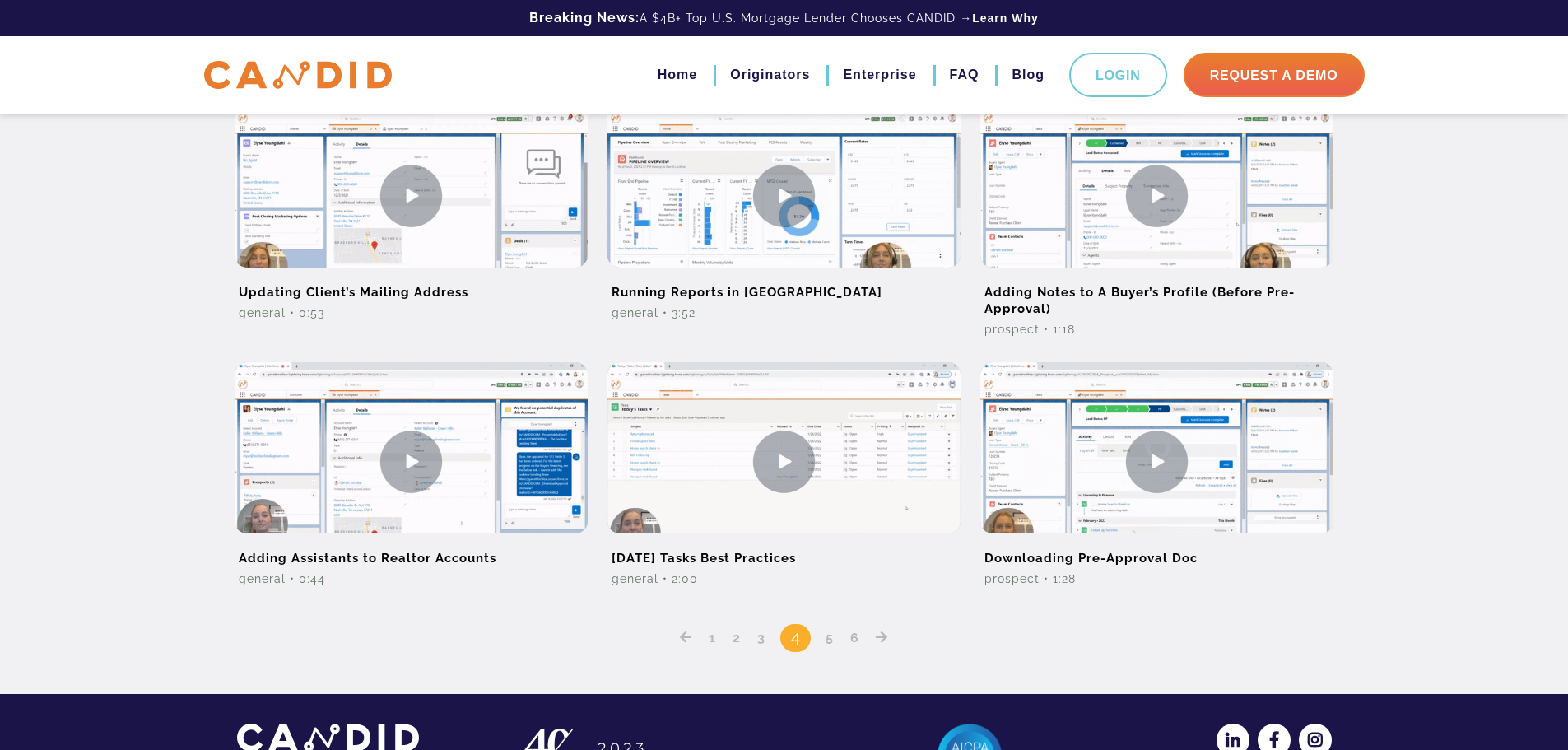
scroll to position [988, 0]
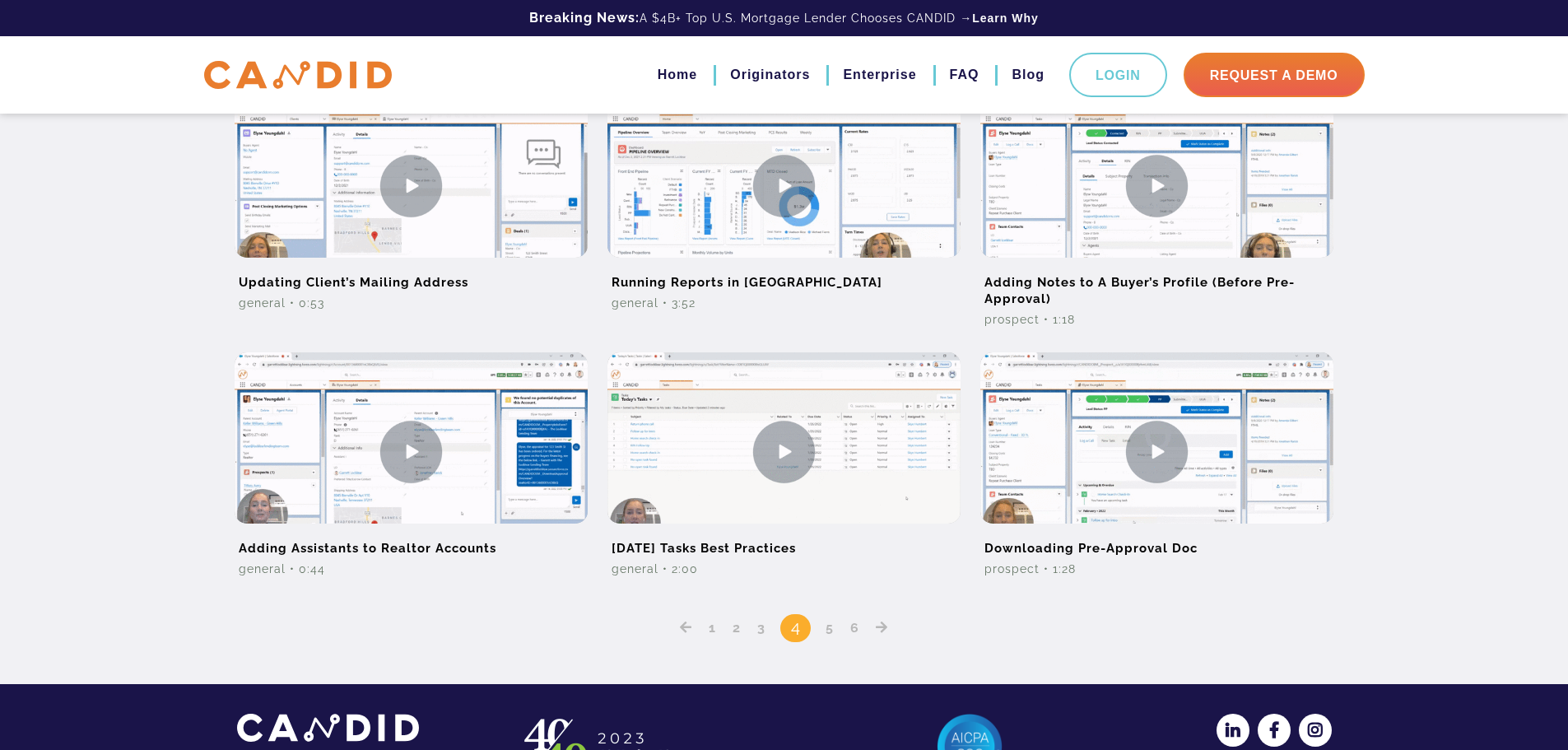
click at [825, 631] on link "5" at bounding box center [830, 628] width 20 height 16
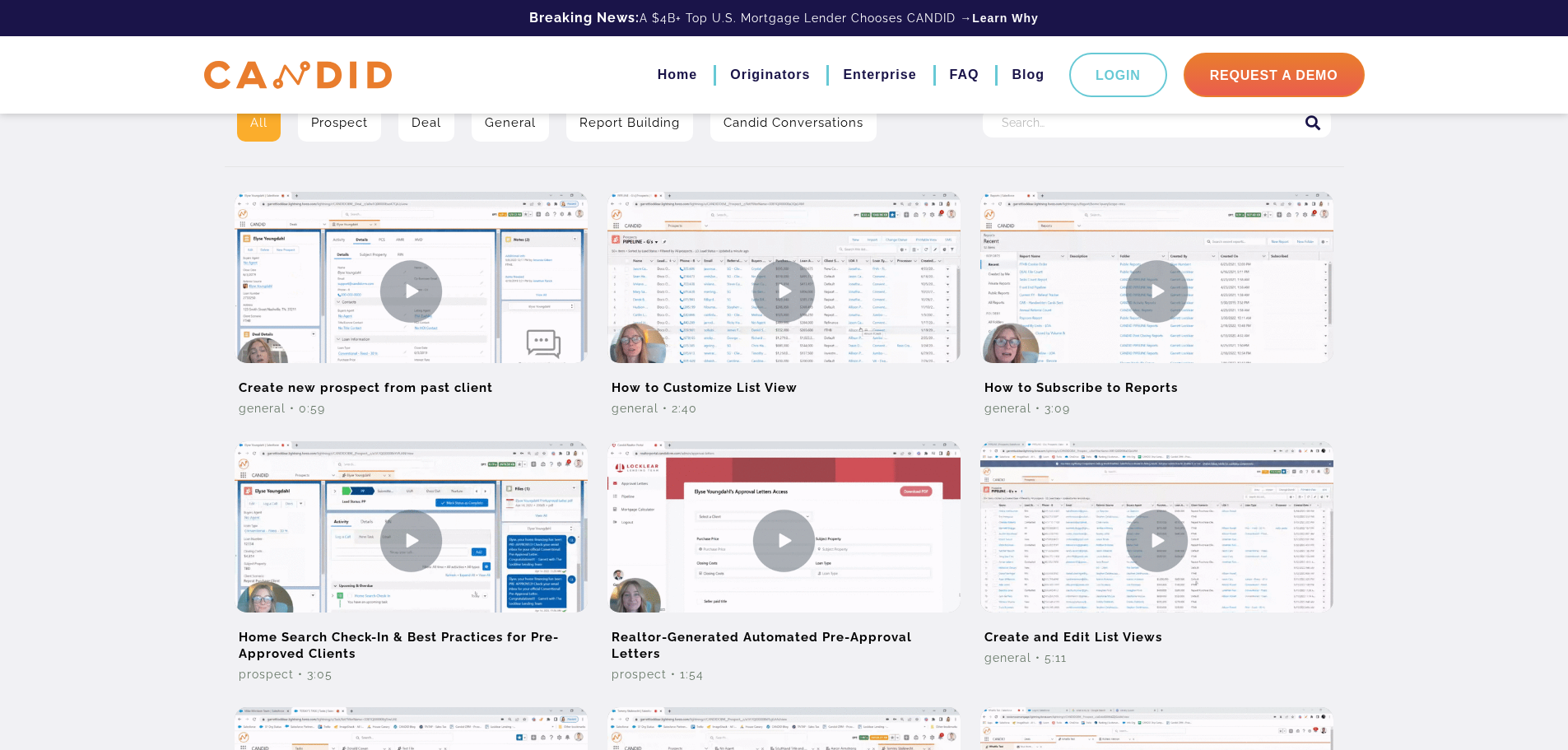
scroll to position [384, 0]
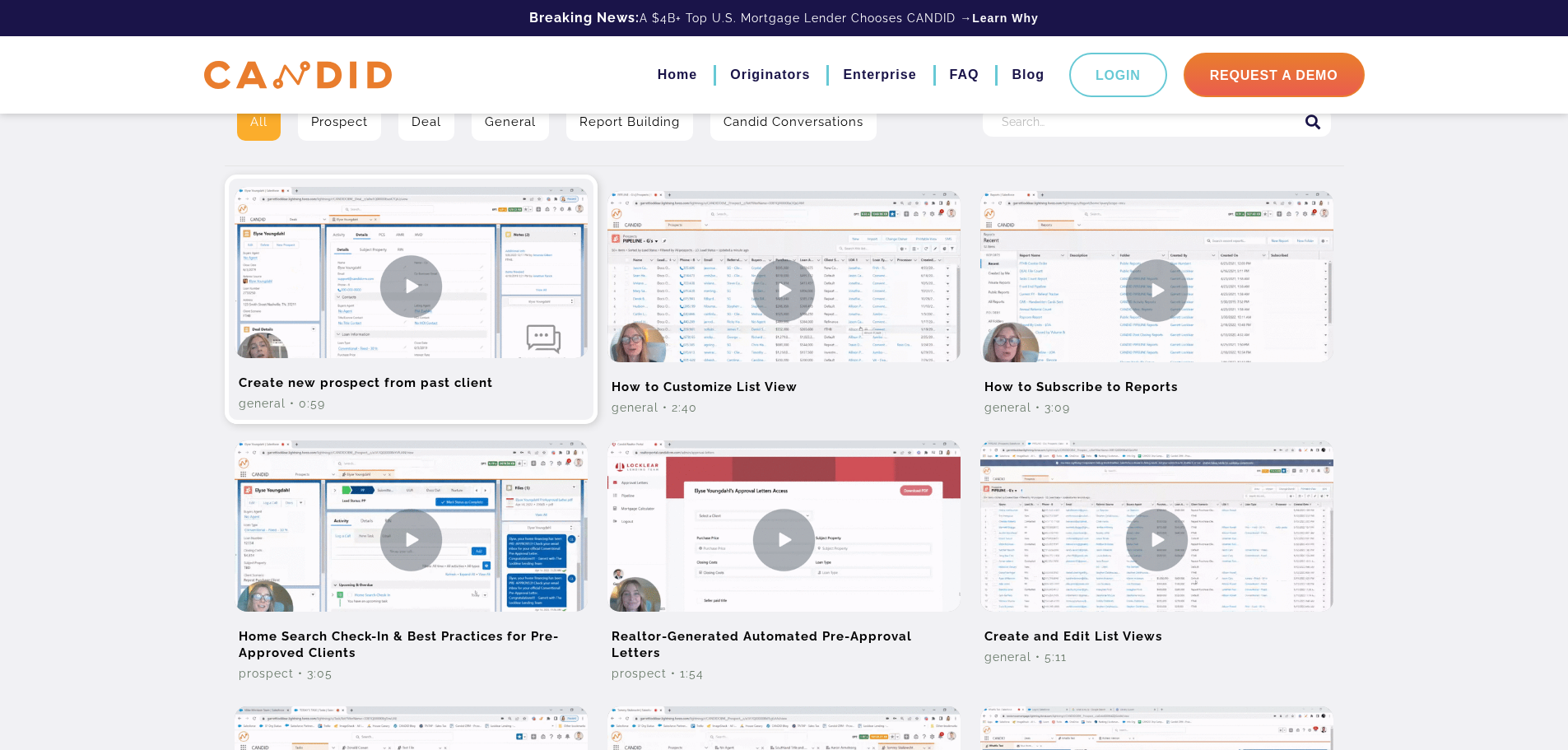
click at [417, 294] on img at bounding box center [411, 286] width 354 height 198
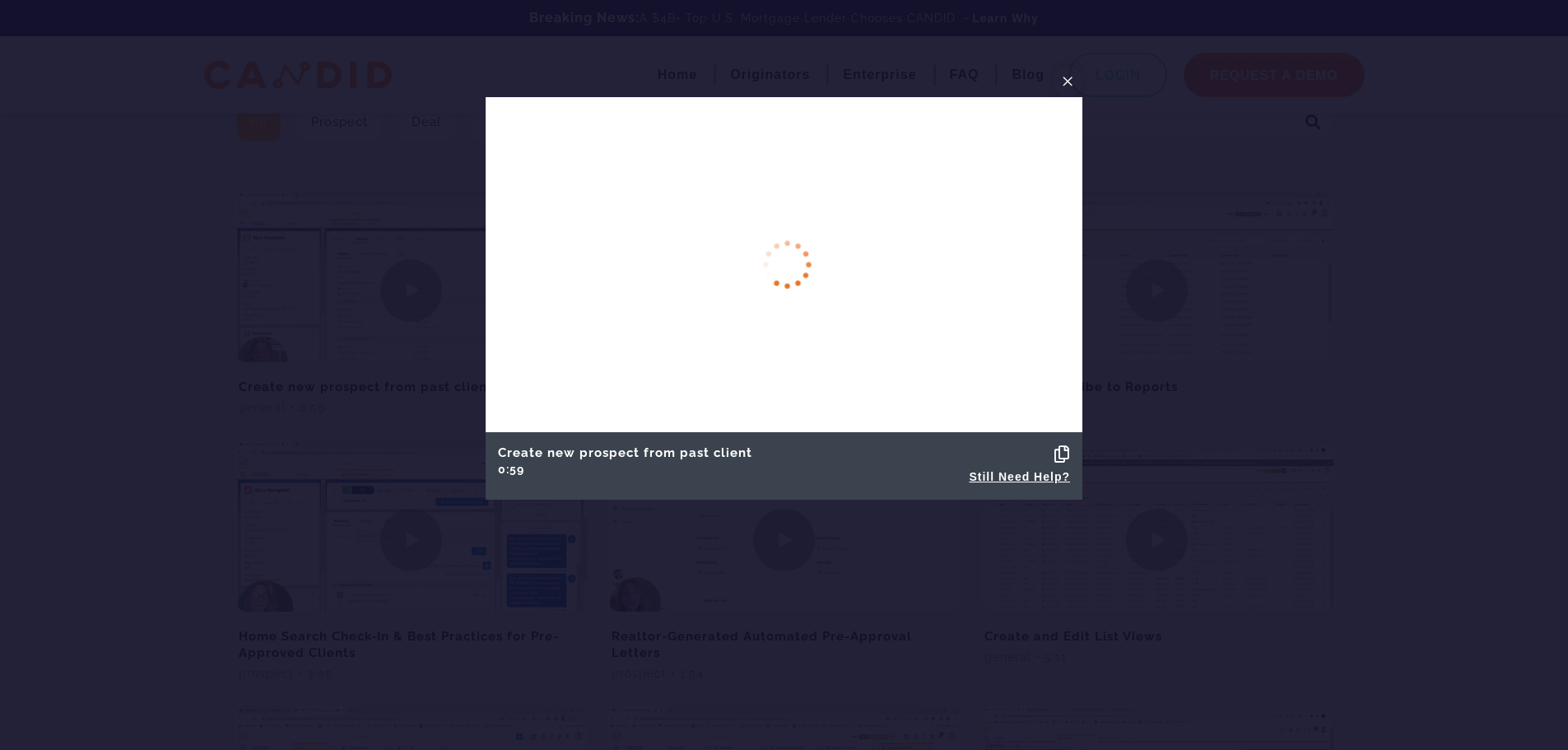
click at [1071, 83] on span "×" at bounding box center [1067, 81] width 13 height 26
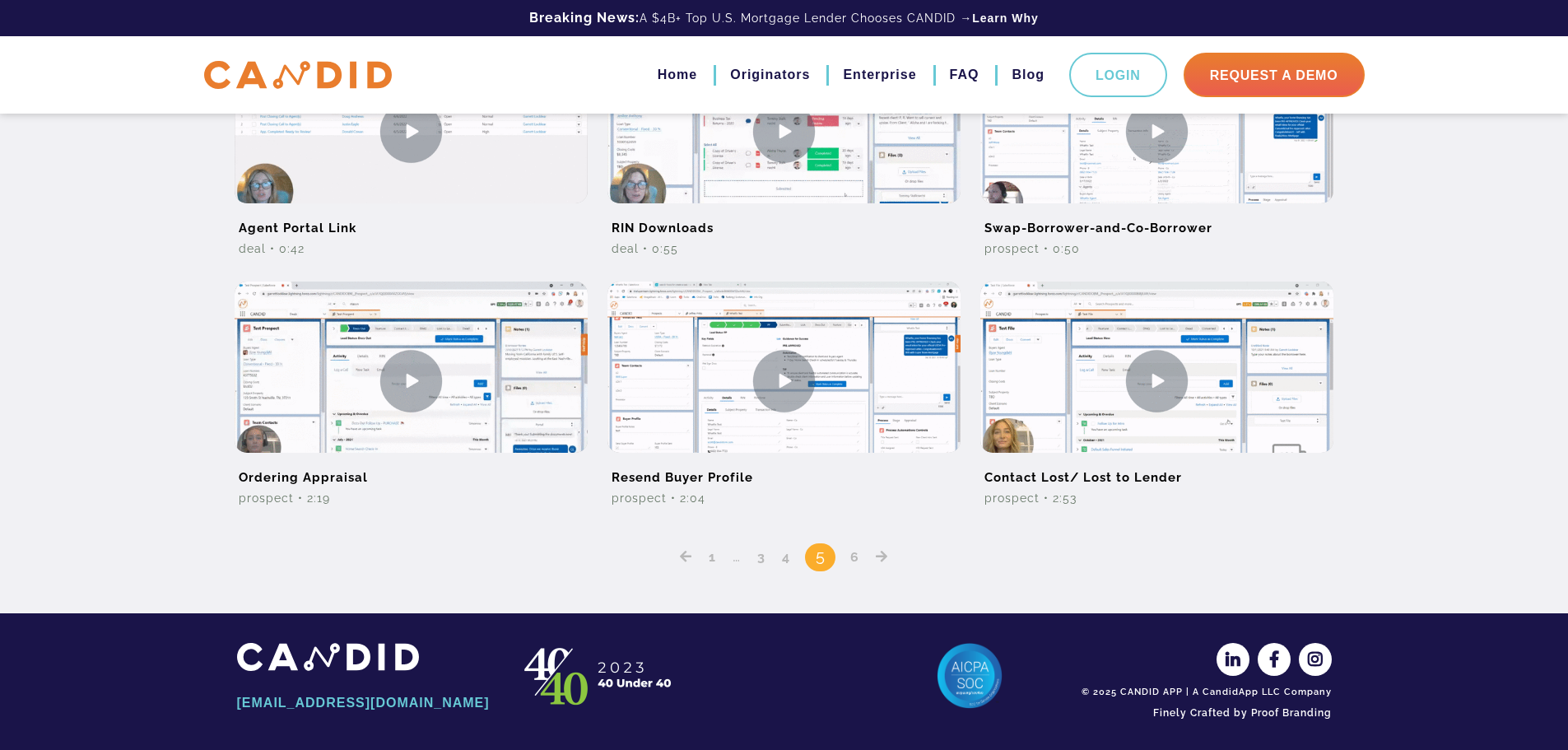
scroll to position [1065, 0]
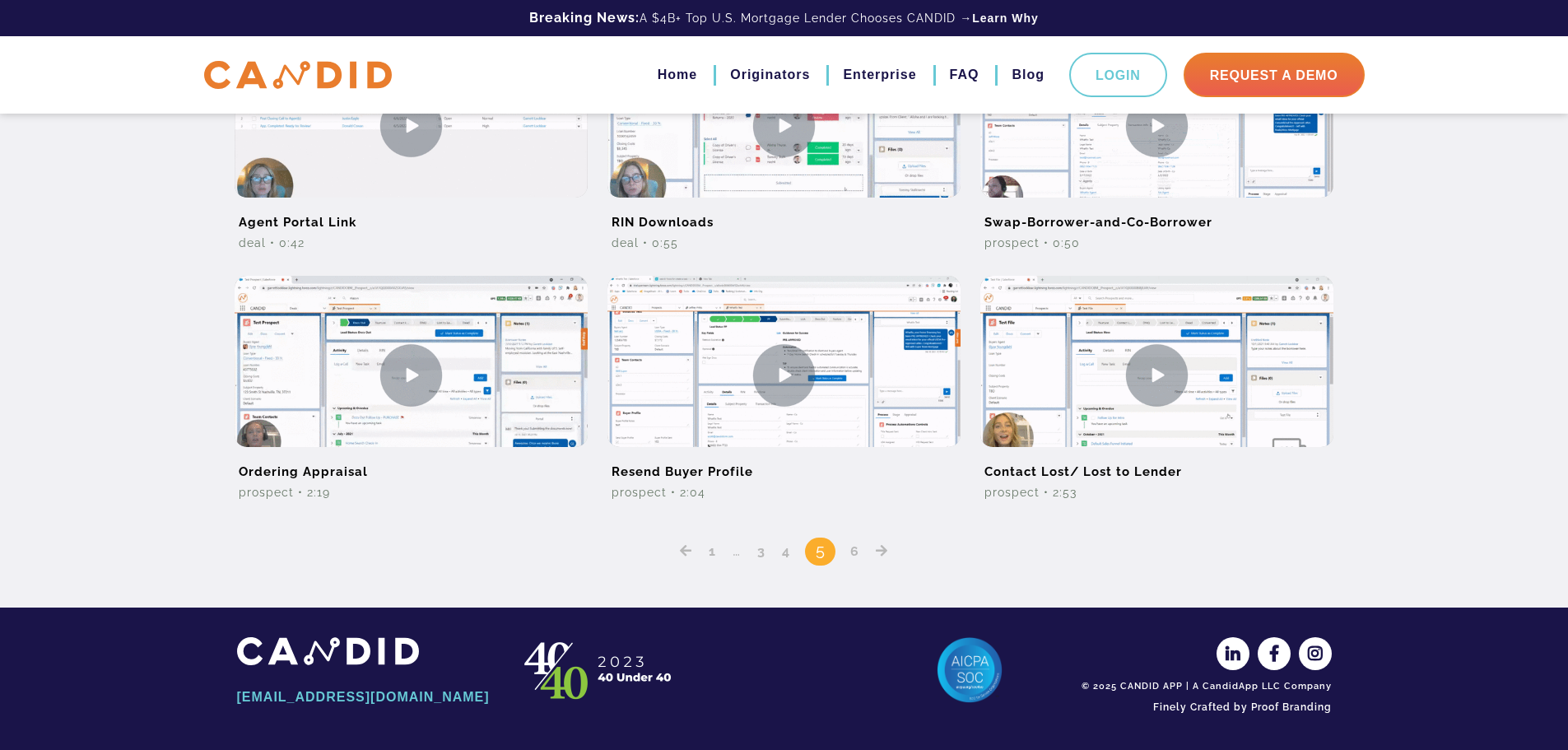
click at [852, 554] on link "6" at bounding box center [855, 552] width 21 height 16
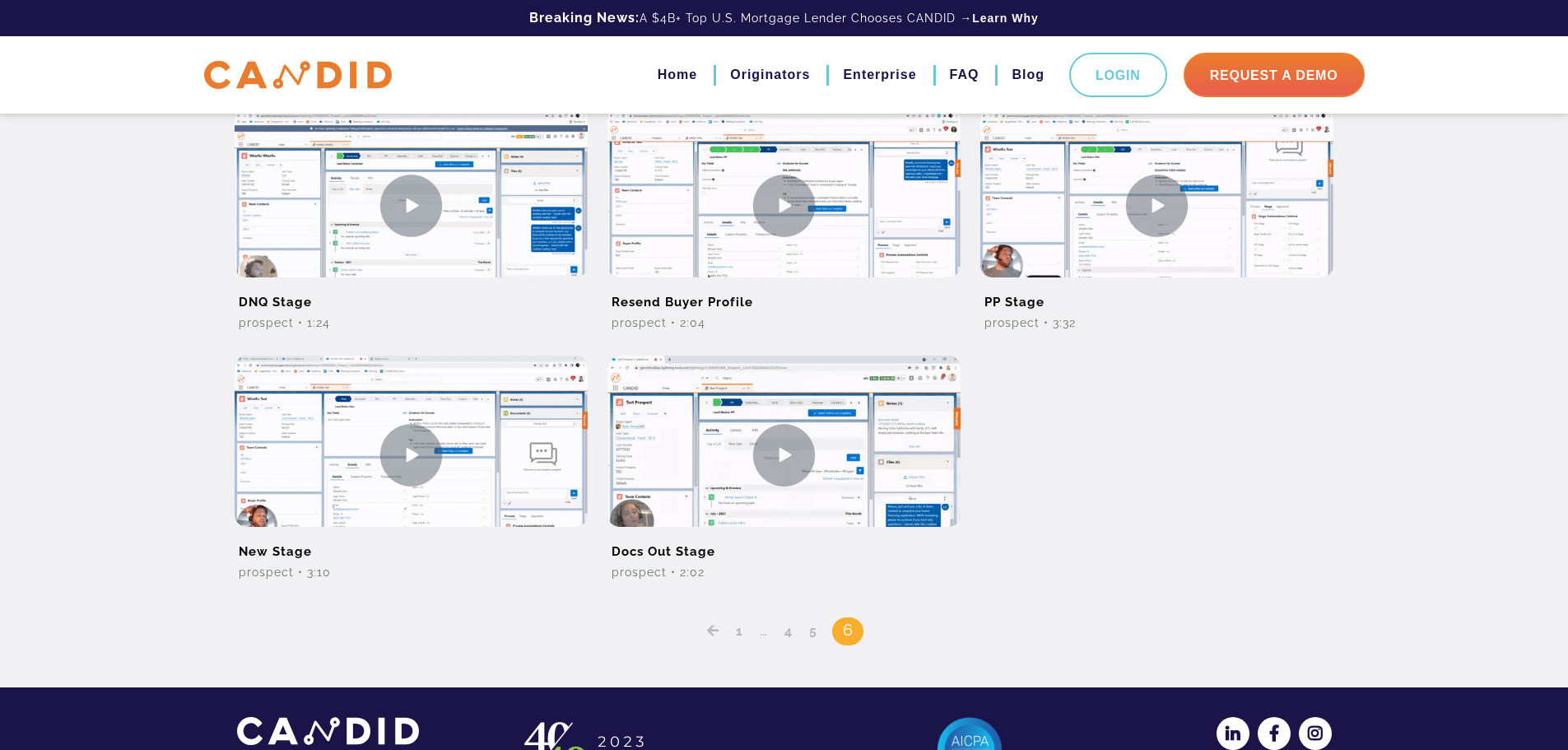
scroll to position [494, 0]
